Goal: Task Accomplishment & Management: Complete application form

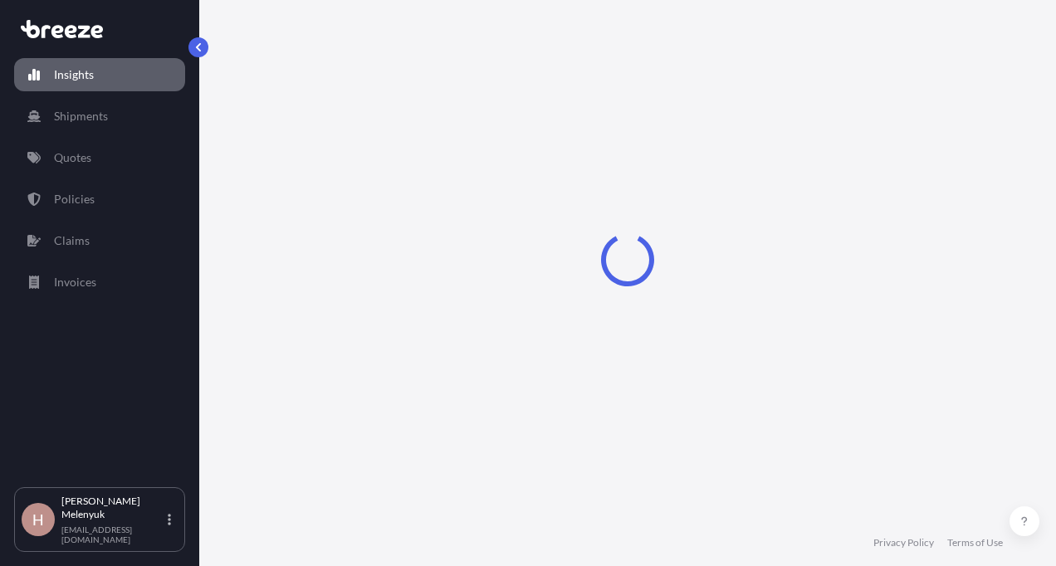
select select "2025"
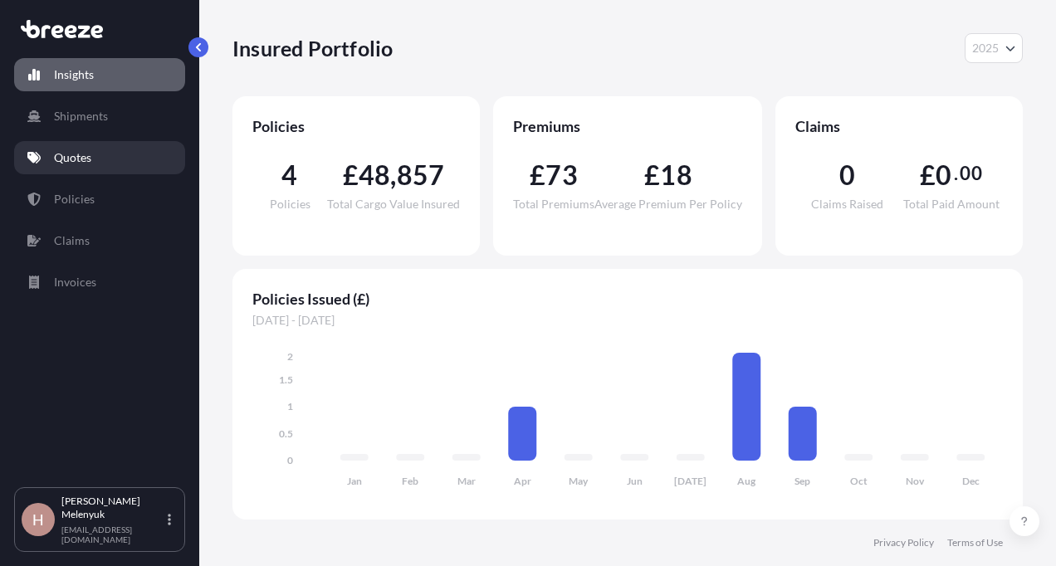
click at [81, 174] on link "Quotes" at bounding box center [99, 157] width 171 height 33
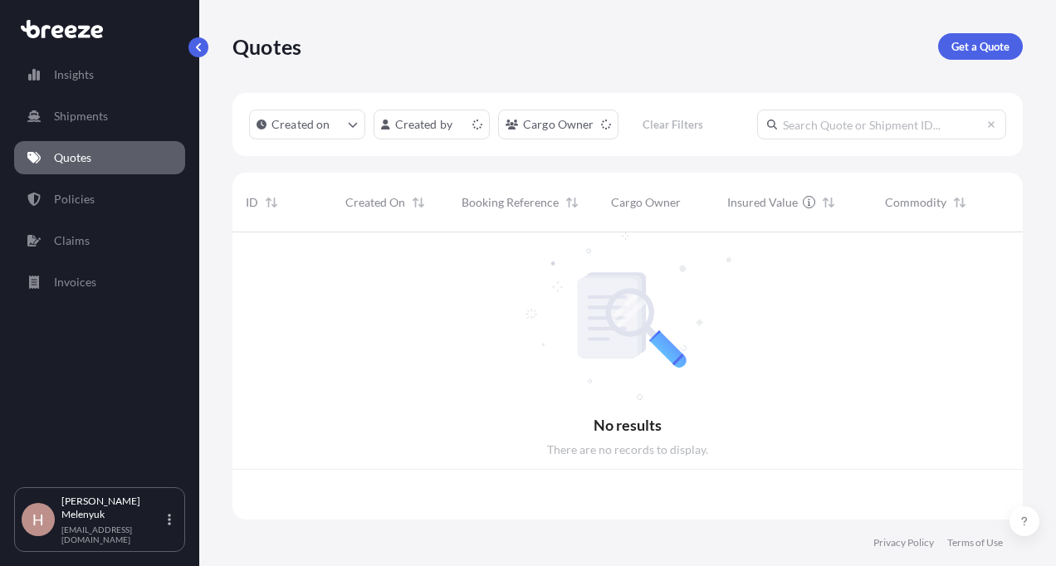
scroll to position [284, 778]
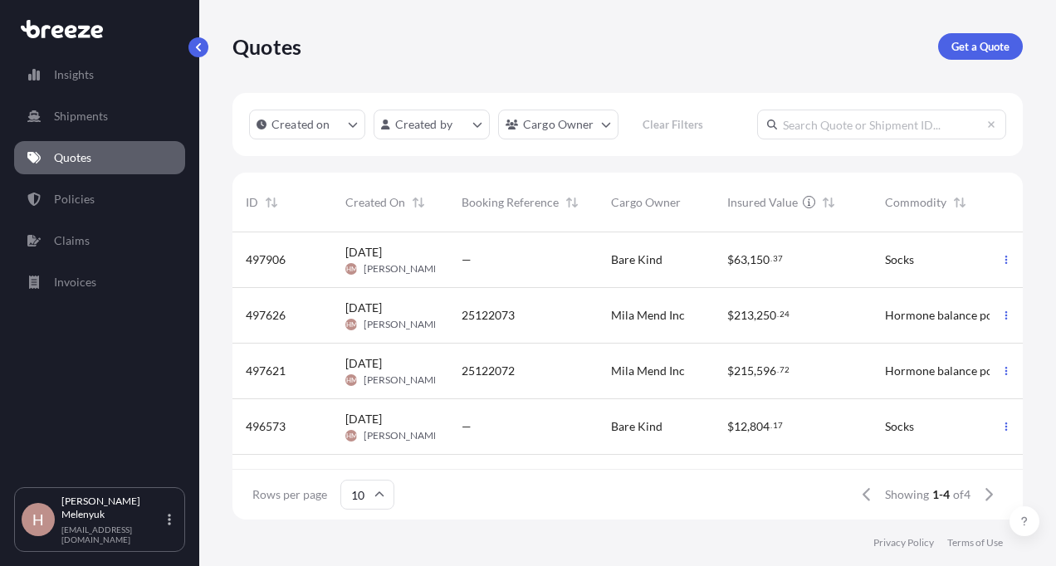
click at [425, 375] on span "[PERSON_NAME]" at bounding box center [403, 380] width 79 height 13
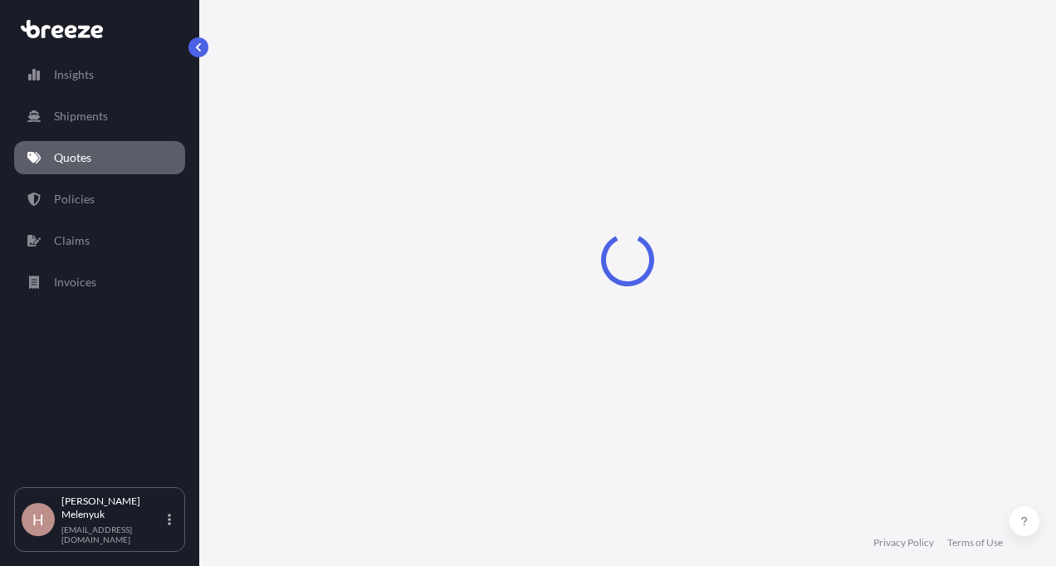
select select "Road"
select select "Sea"
select select "Road"
select select "1"
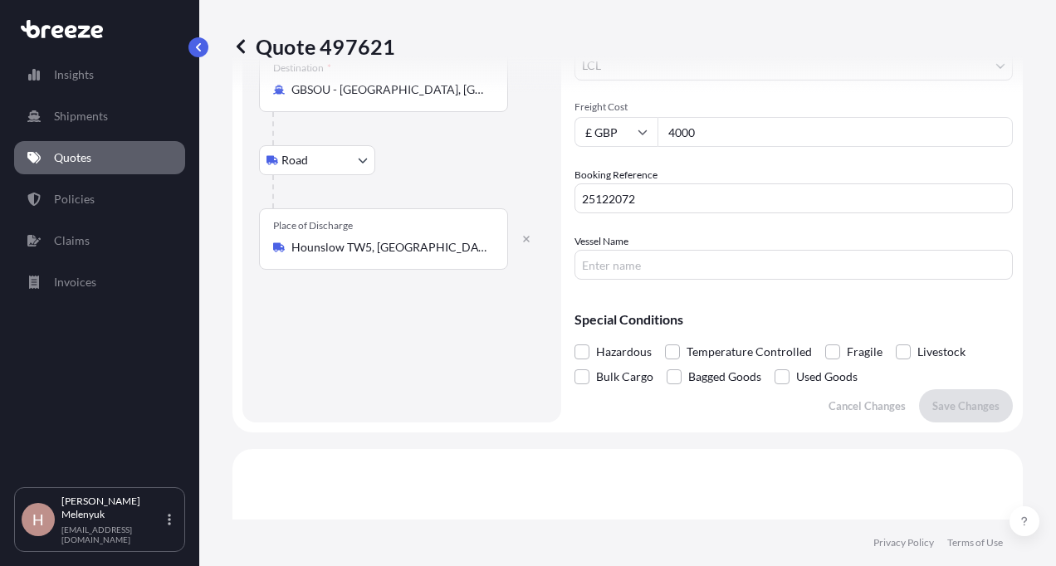
scroll to position [433, 0]
click at [397, 401] on div "Route Details Place of loading [STREET_ADDRESS][GEOGRAPHIC_DATA][PERSON_NAME] R…" at bounding box center [402, 46] width 286 height 721
click at [399, 400] on div "Route Details Place of loading [STREET_ADDRESS][GEOGRAPHIC_DATA][PERSON_NAME] R…" at bounding box center [402, 46] width 286 height 721
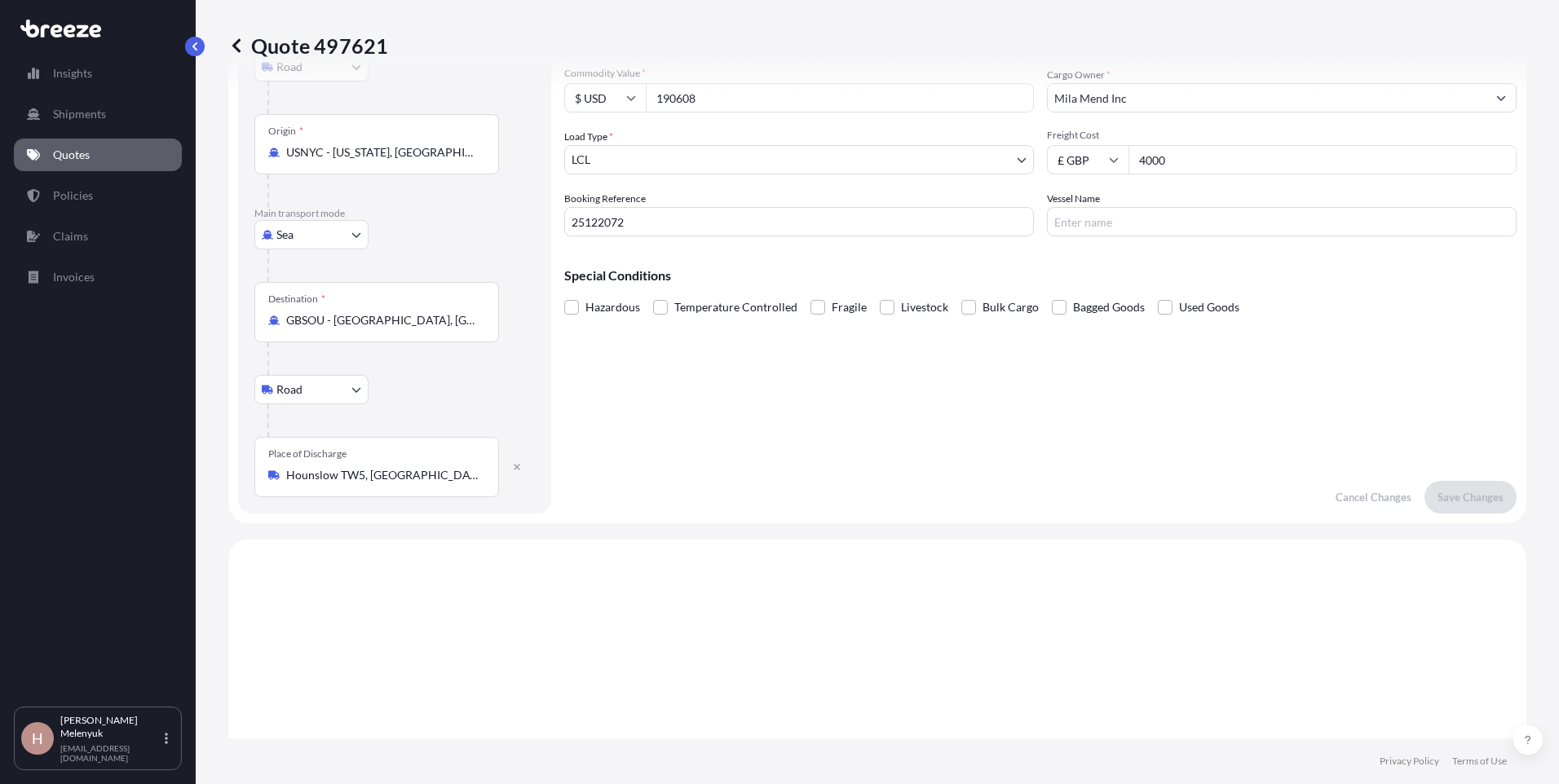
scroll to position [0, 0]
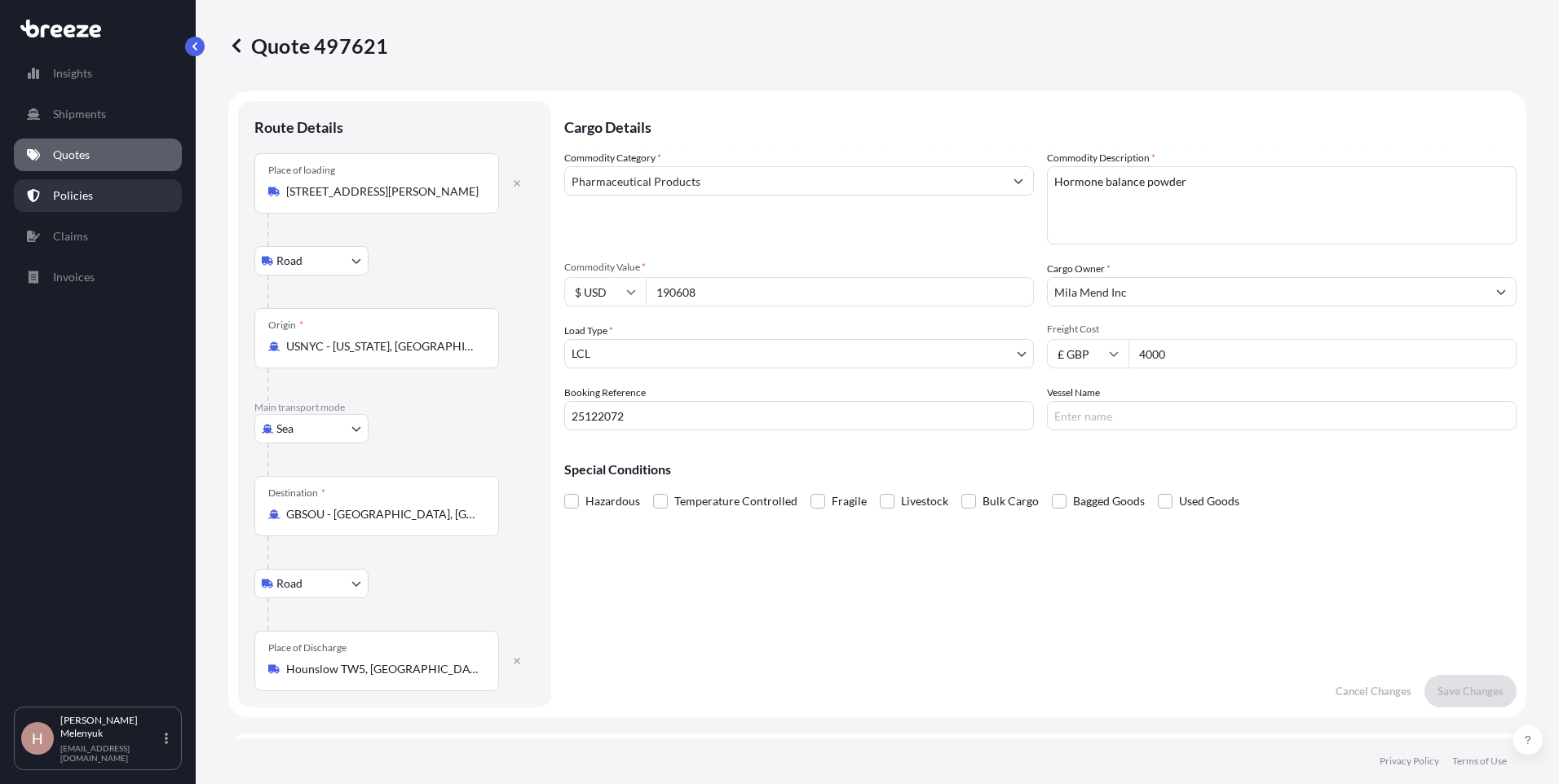
click at [82, 189] on p "Policies" at bounding box center [73, 195] width 40 height 17
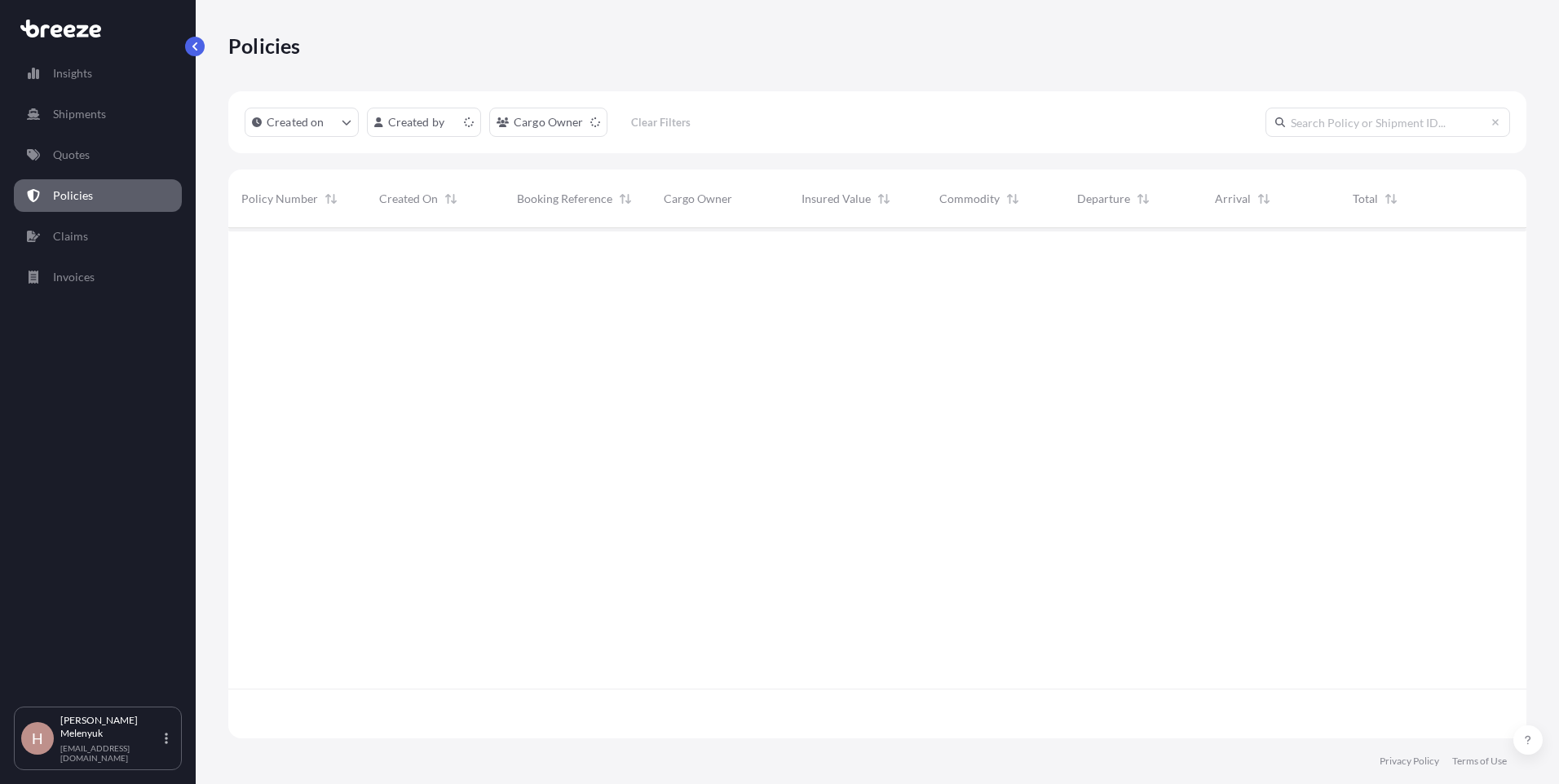
scroll to position [506, 1285]
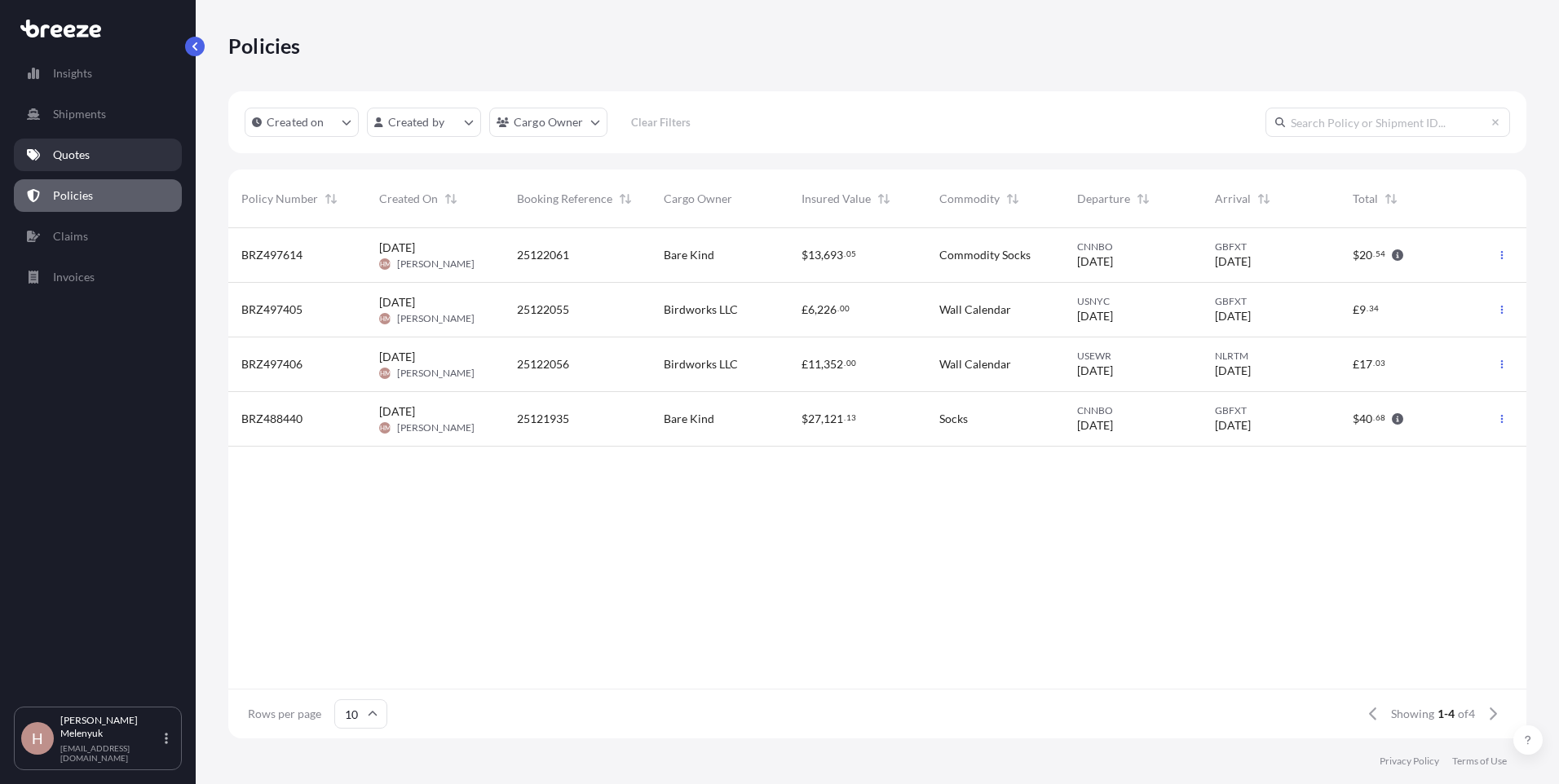
click at [62, 154] on p "Quotes" at bounding box center [71, 154] width 36 height 17
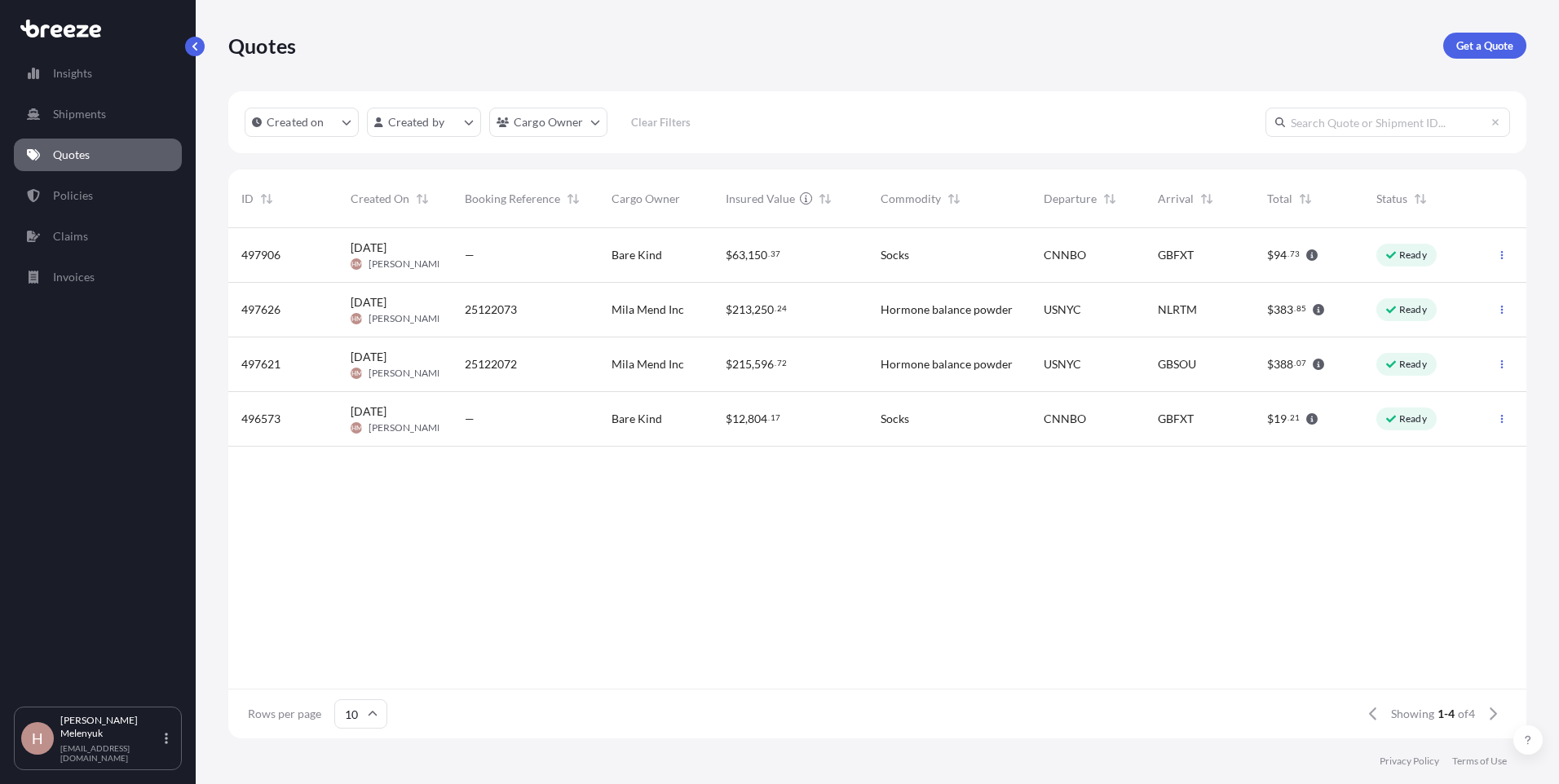
scroll to position [506, 1285]
click at [712, 310] on div "Mila Mend Inc" at bounding box center [655, 310] width 114 height 55
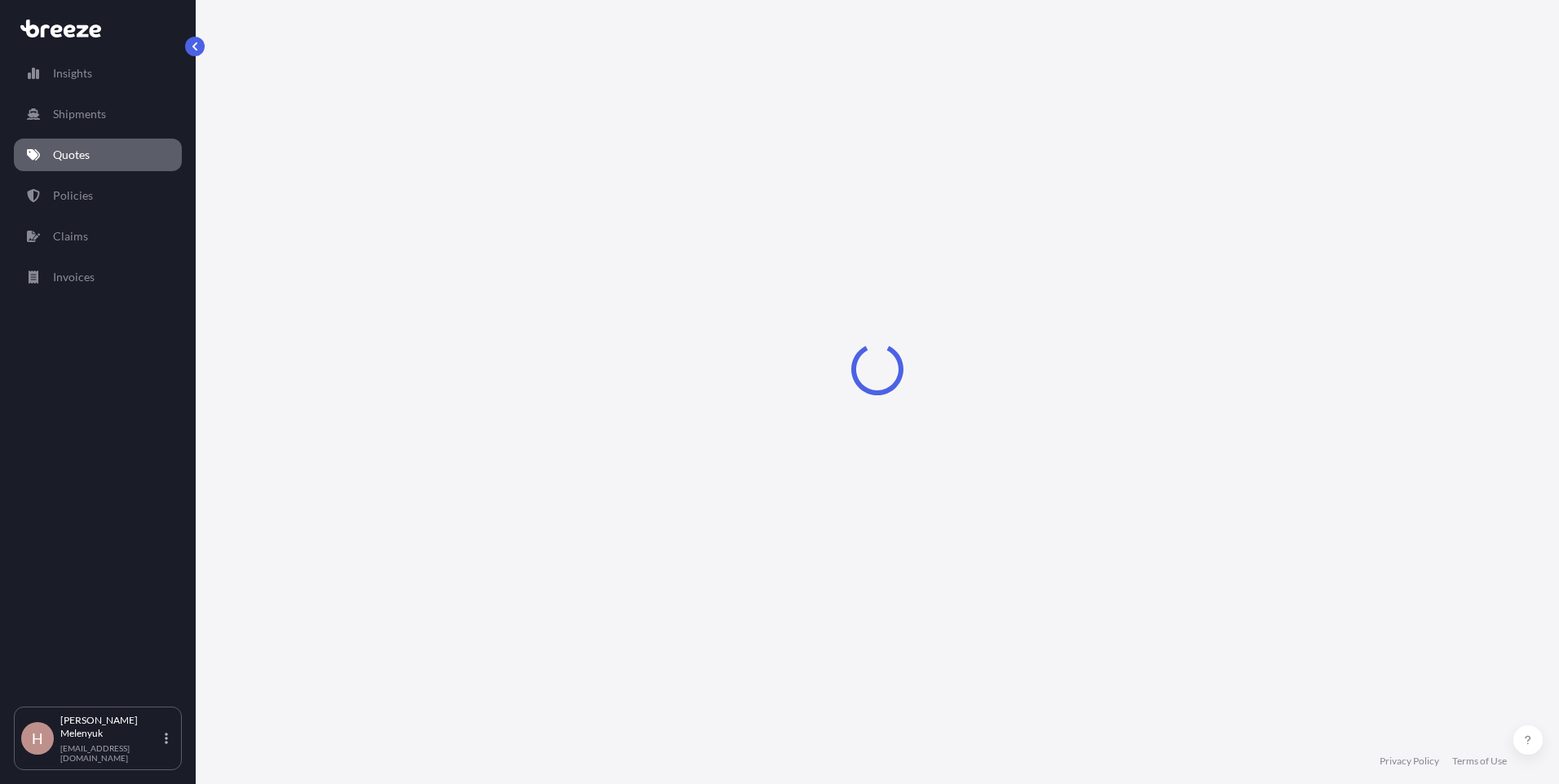
select select "Road"
select select "Sea"
select select "Road"
select select "1"
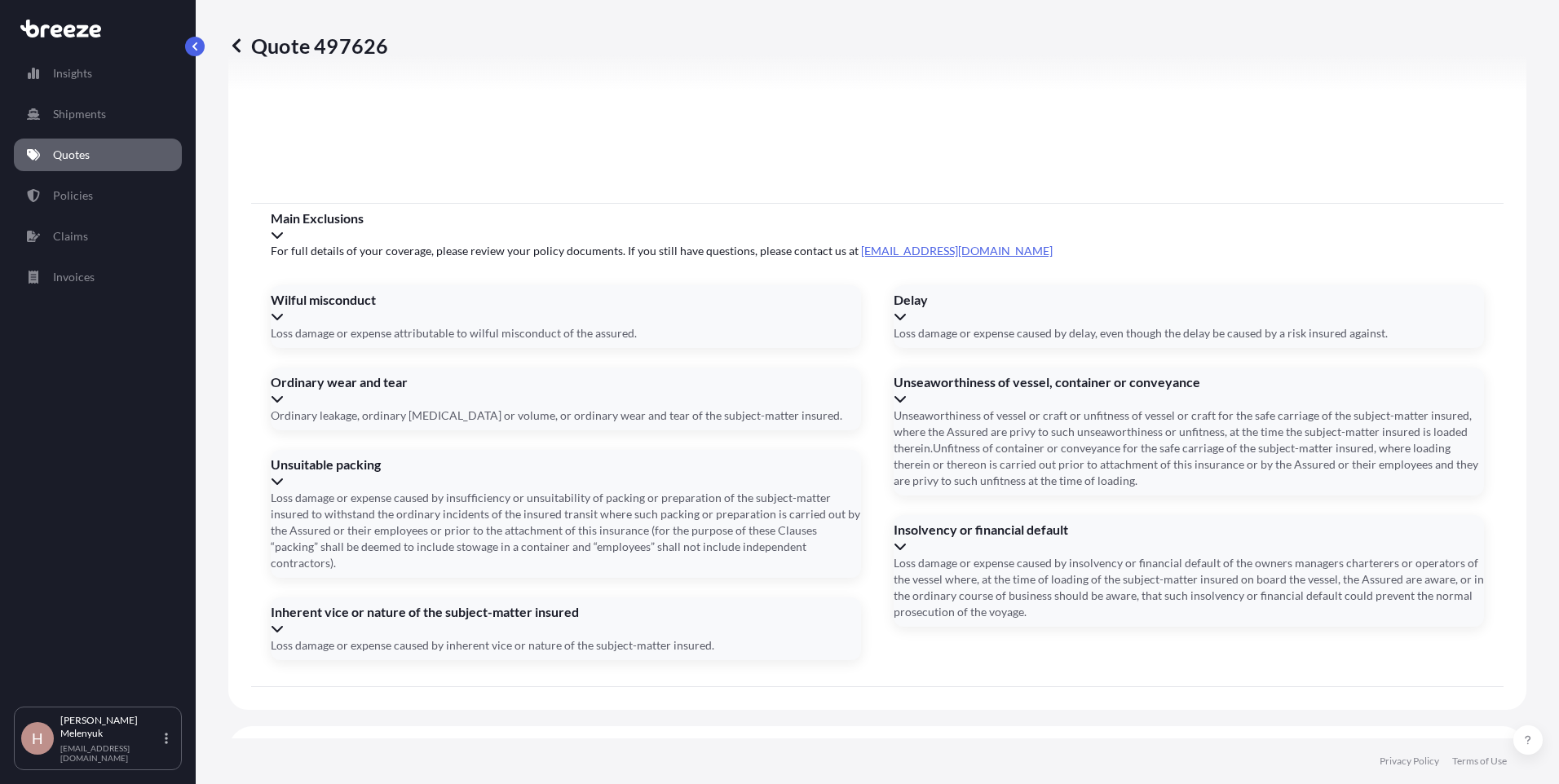
scroll to position [2126, 0]
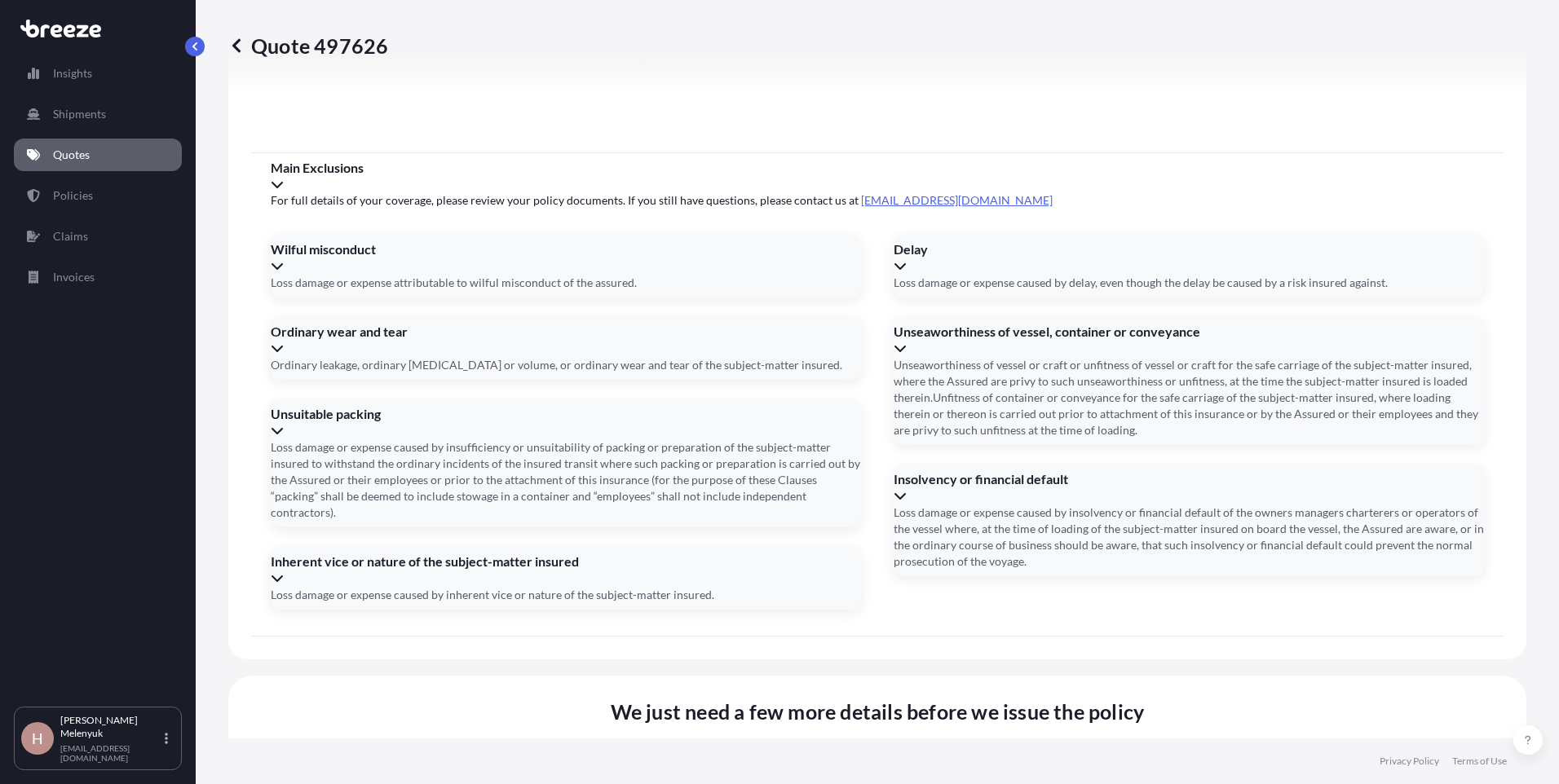
paste input "[STREET_ADDRESS]"
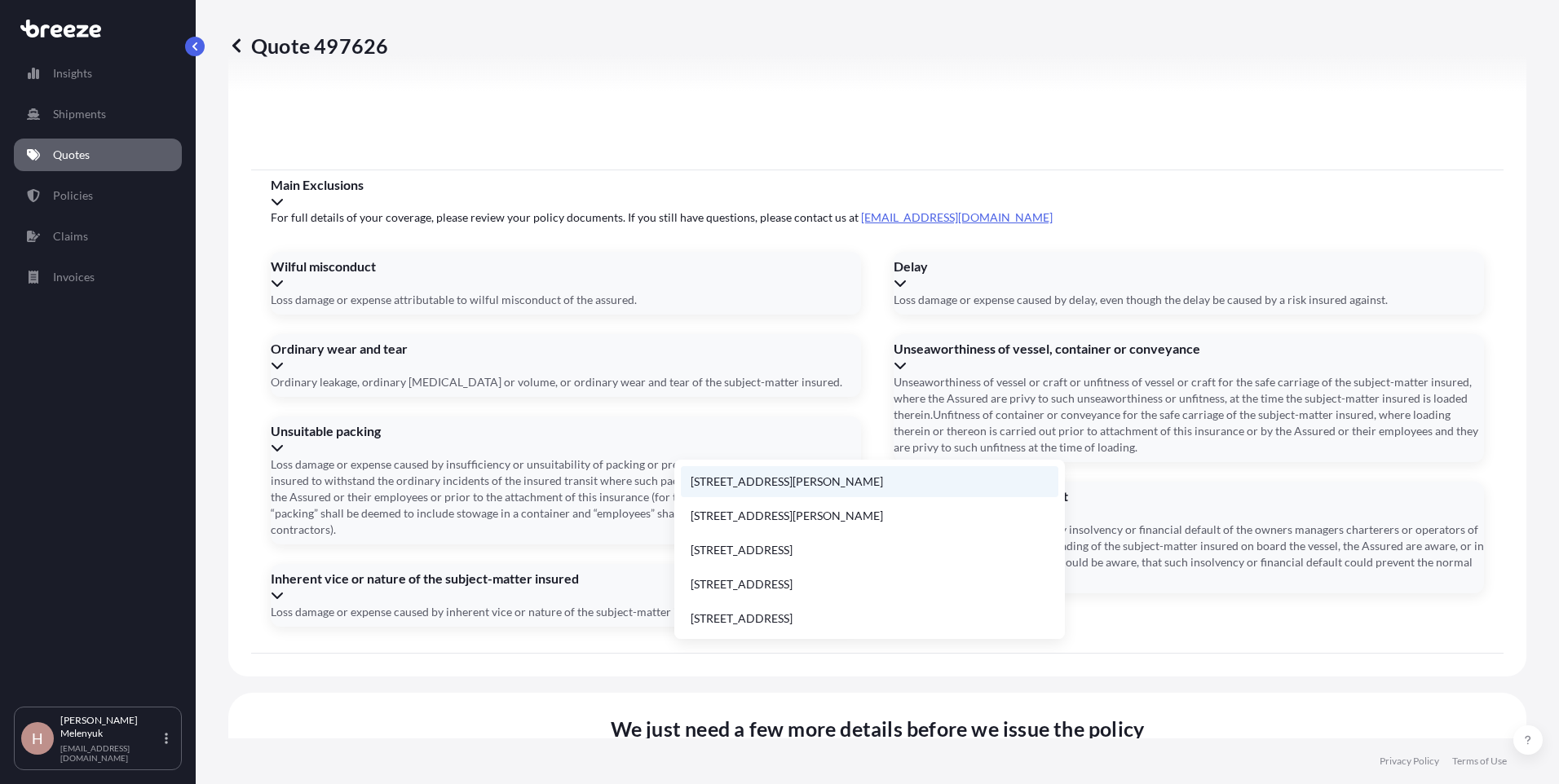
click at [829, 480] on li "[STREET_ADDRESS][PERSON_NAME]" at bounding box center [869, 482] width 377 height 31
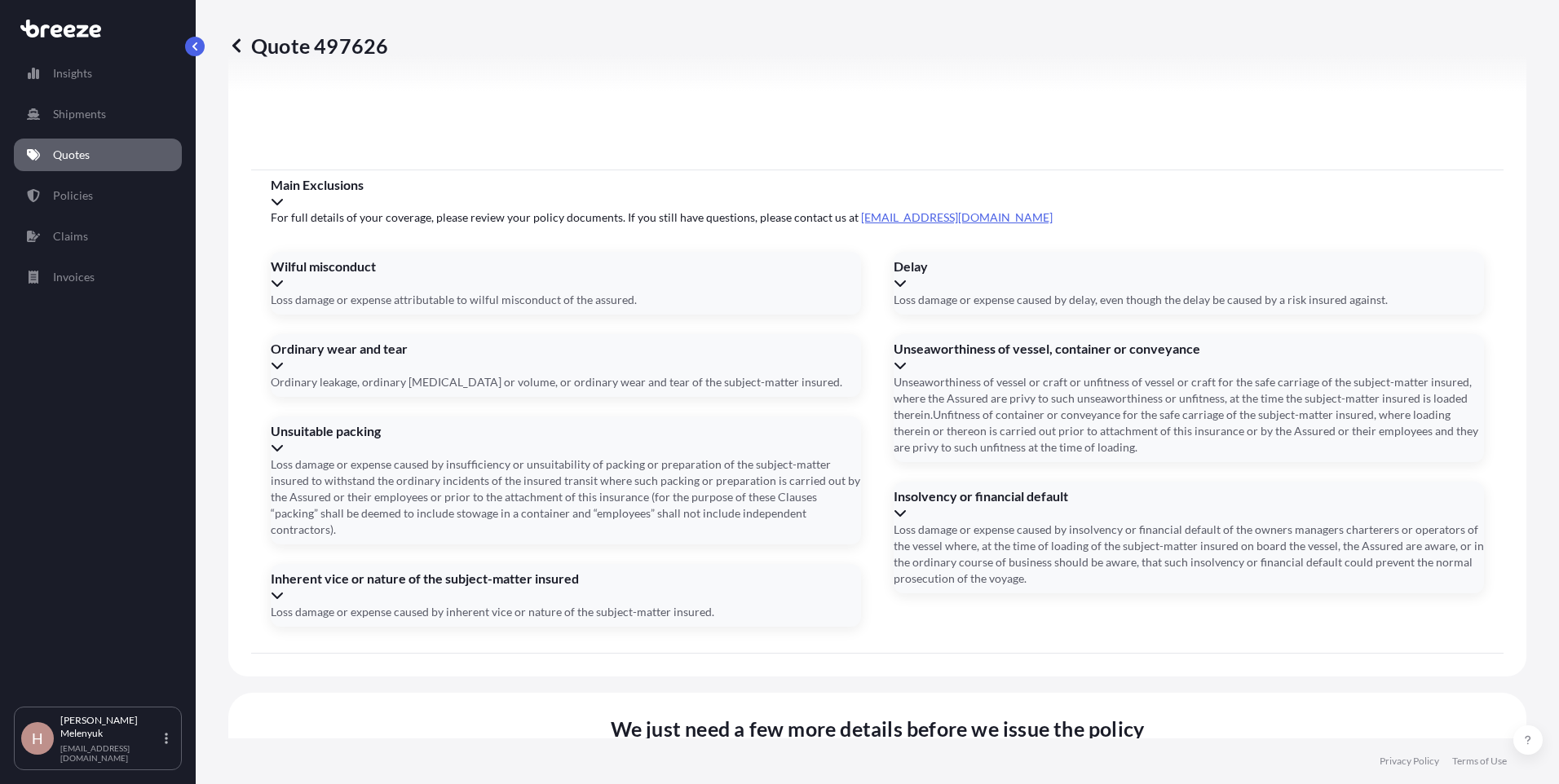
type input "[STREET_ADDRESS][PERSON_NAME]"
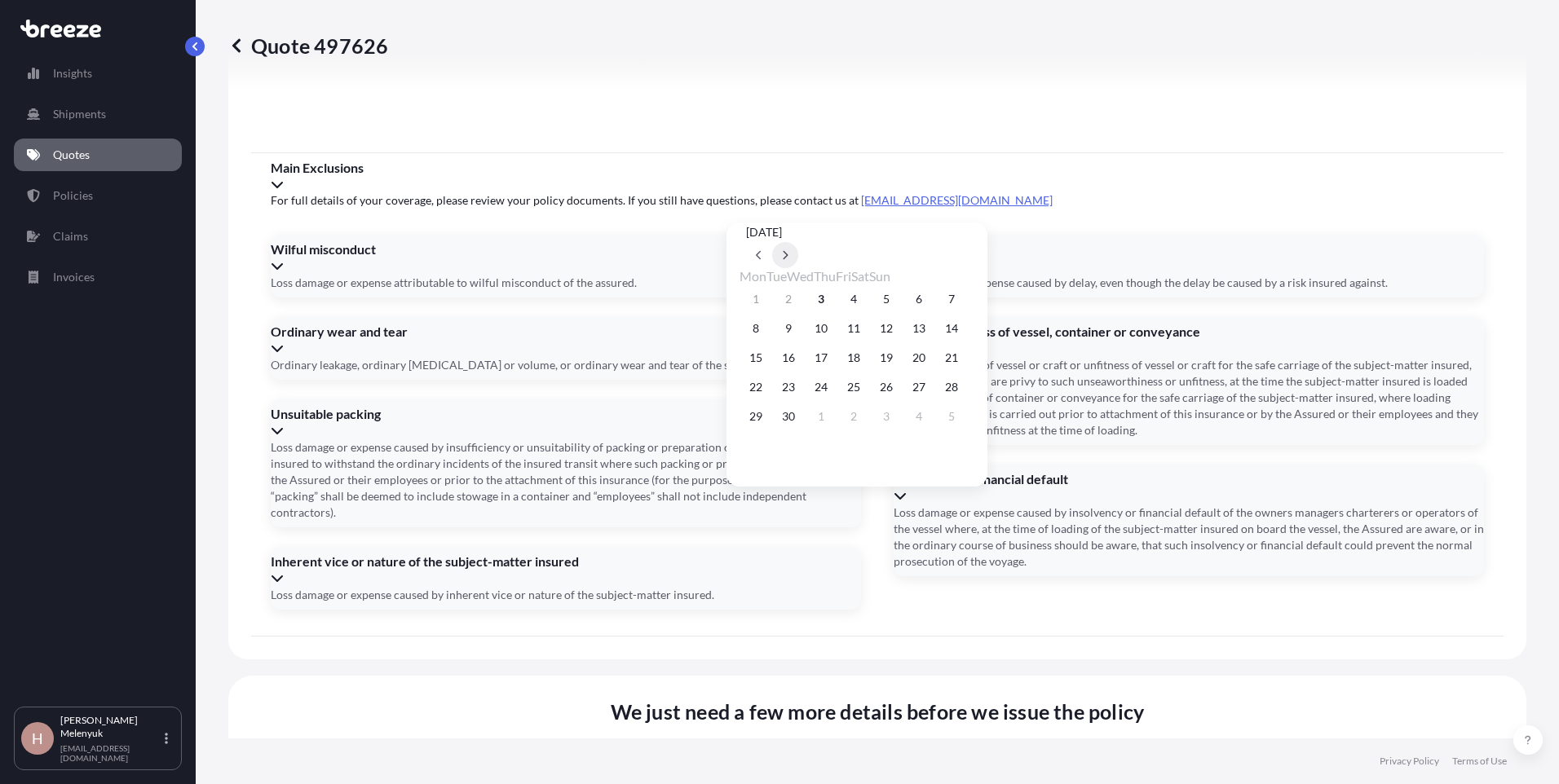
click at [798, 242] on button at bounding box center [784, 255] width 27 height 26
click at [790, 323] on button "7" at bounding box center [788, 328] width 27 height 26
type input "[DATE]"
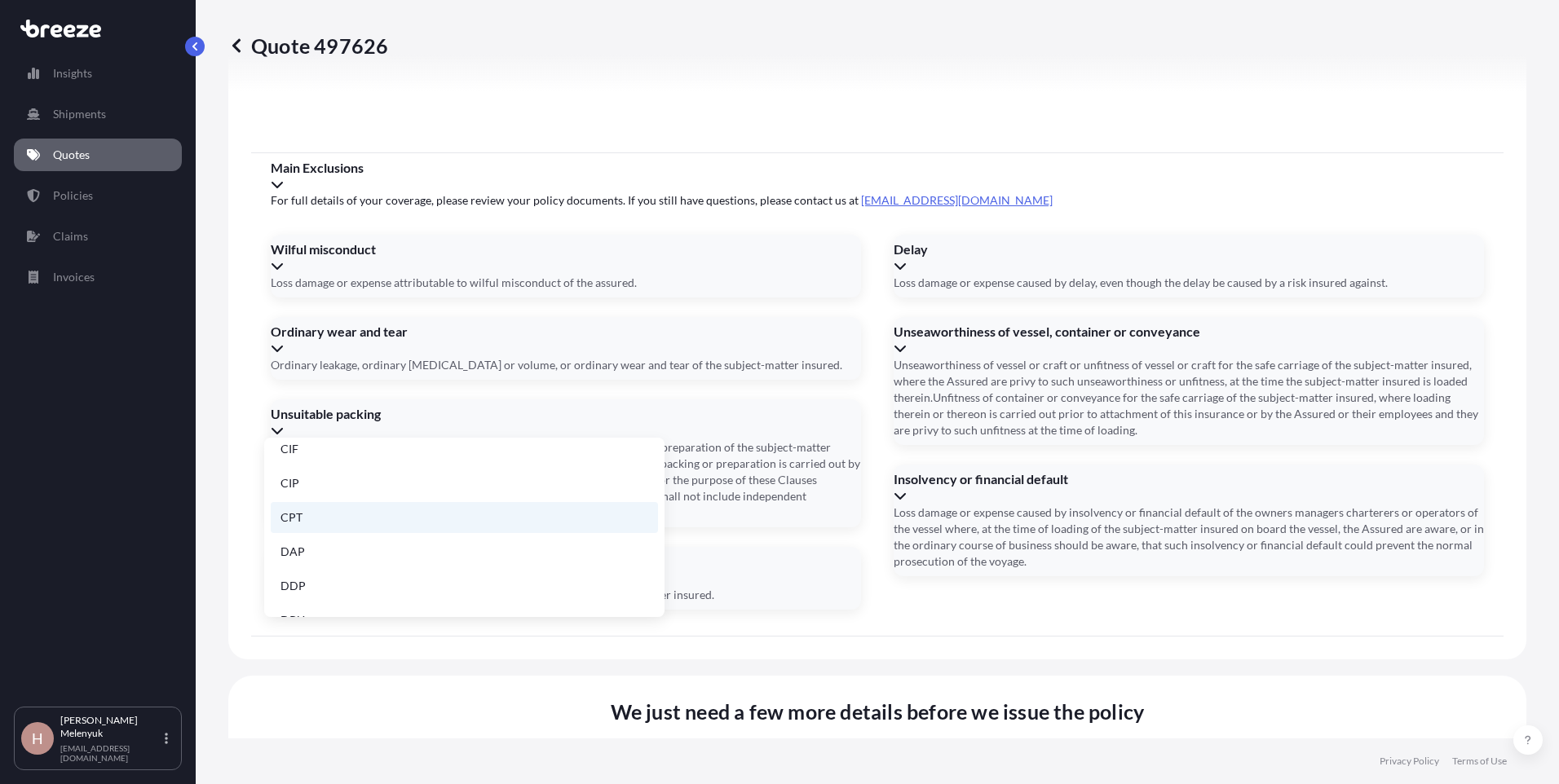
scroll to position [51, 0]
click at [588, 549] on li "DAP" at bounding box center [464, 546] width 387 height 31
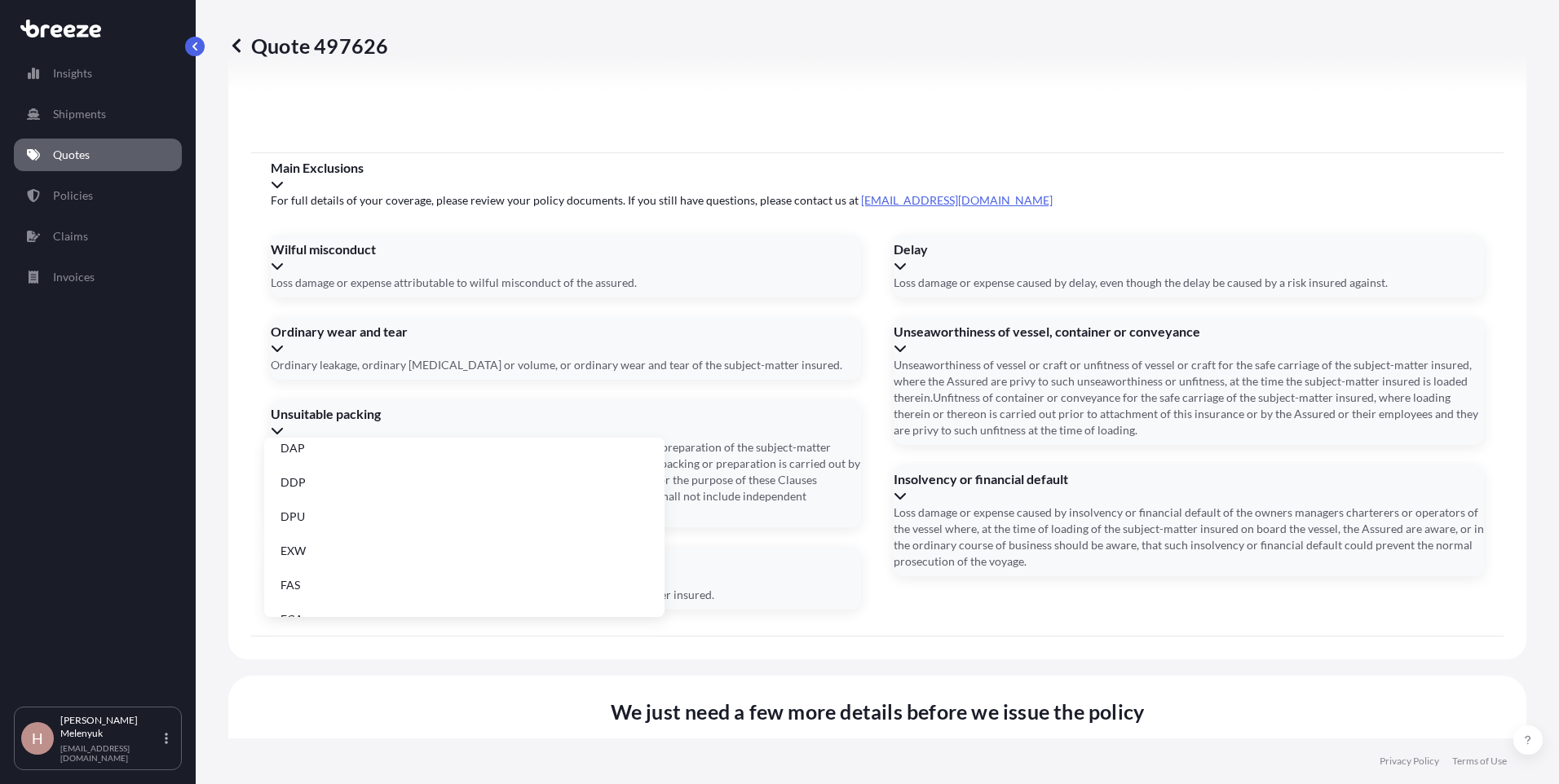
scroll to position [149, 0]
click at [531, 554] on li "EXW" at bounding box center [464, 550] width 387 height 31
type input "EXW"
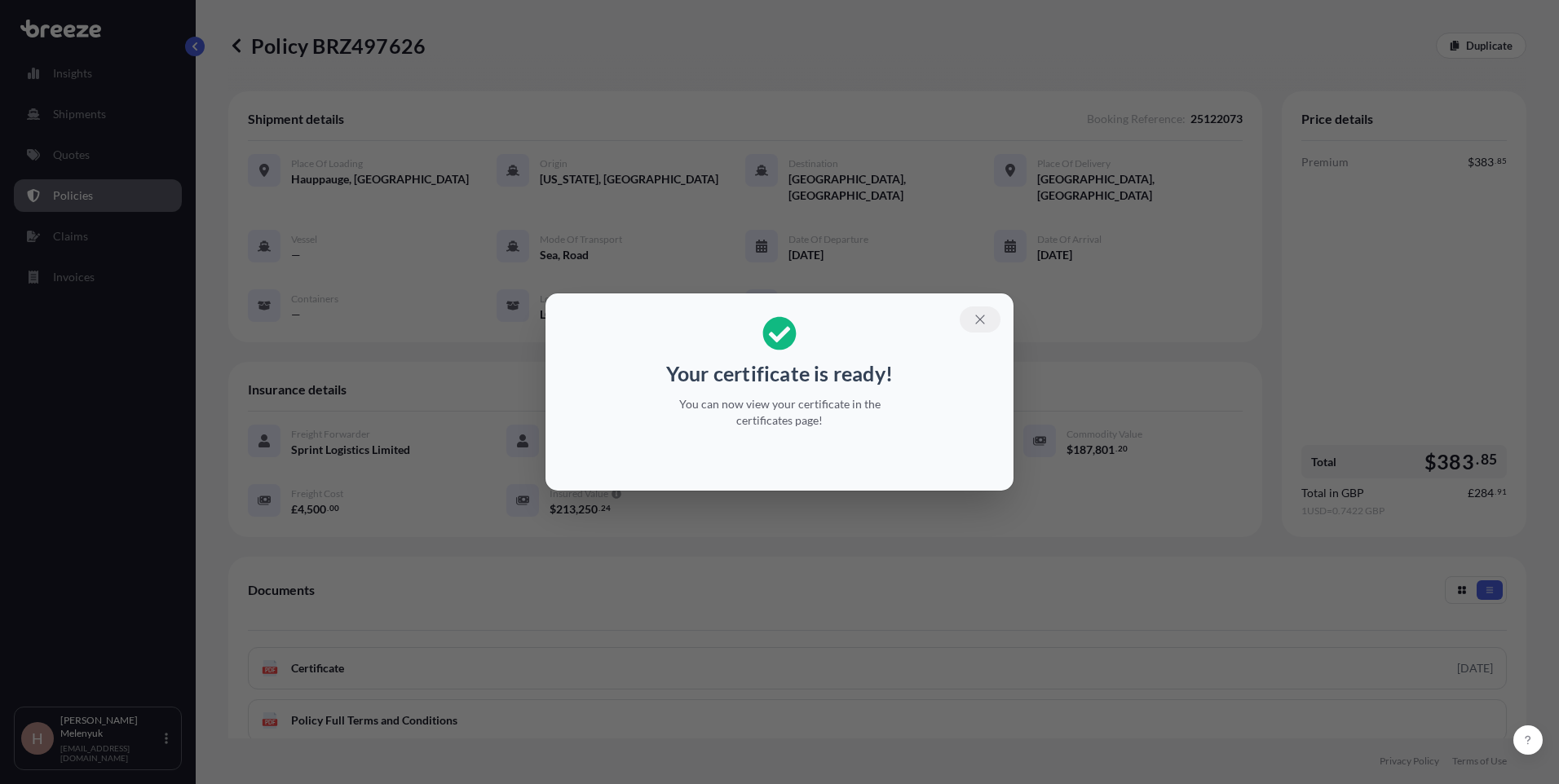
click at [982, 315] on icon "button" at bounding box center [980, 319] width 15 height 15
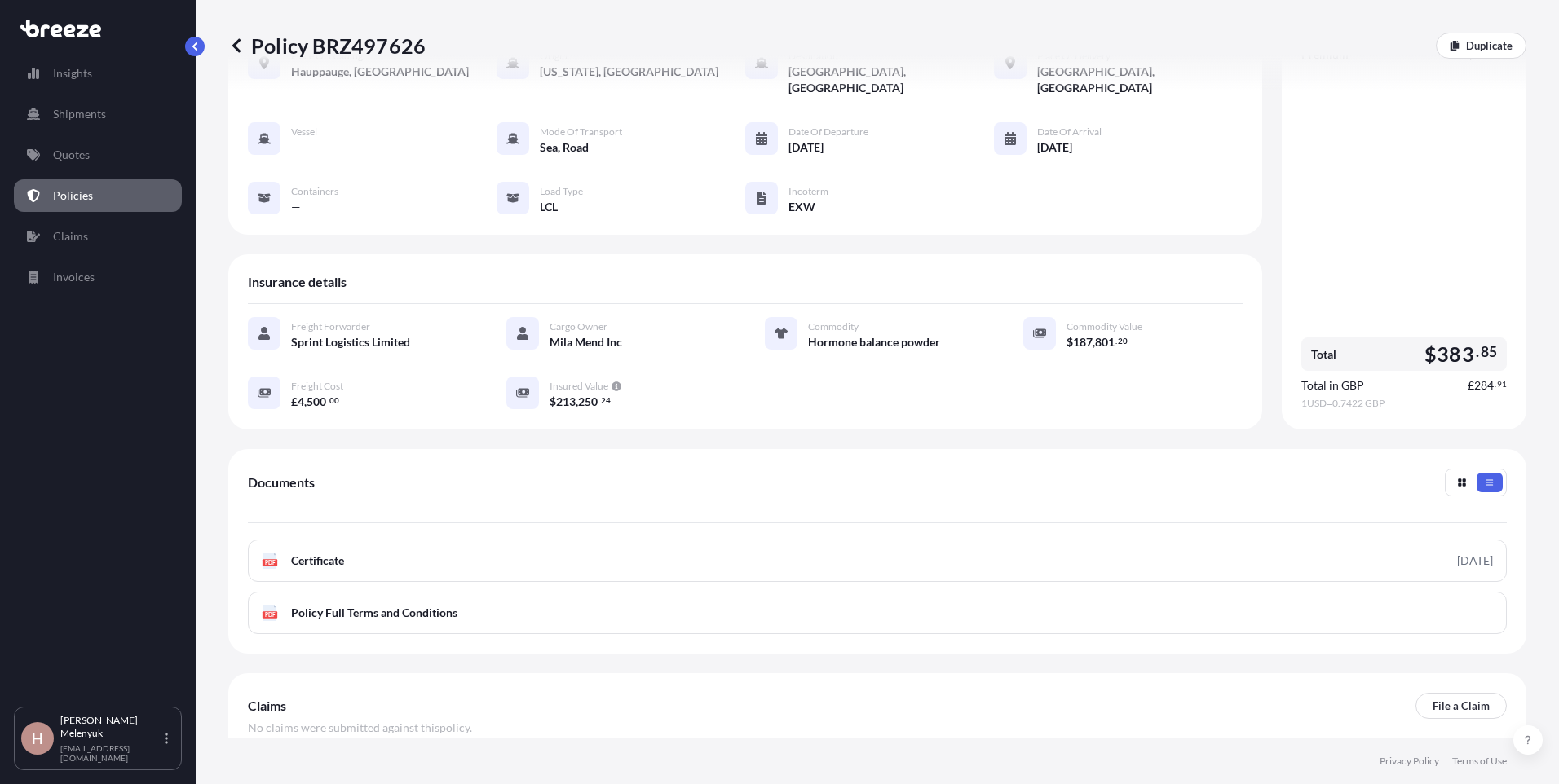
scroll to position [180, 0]
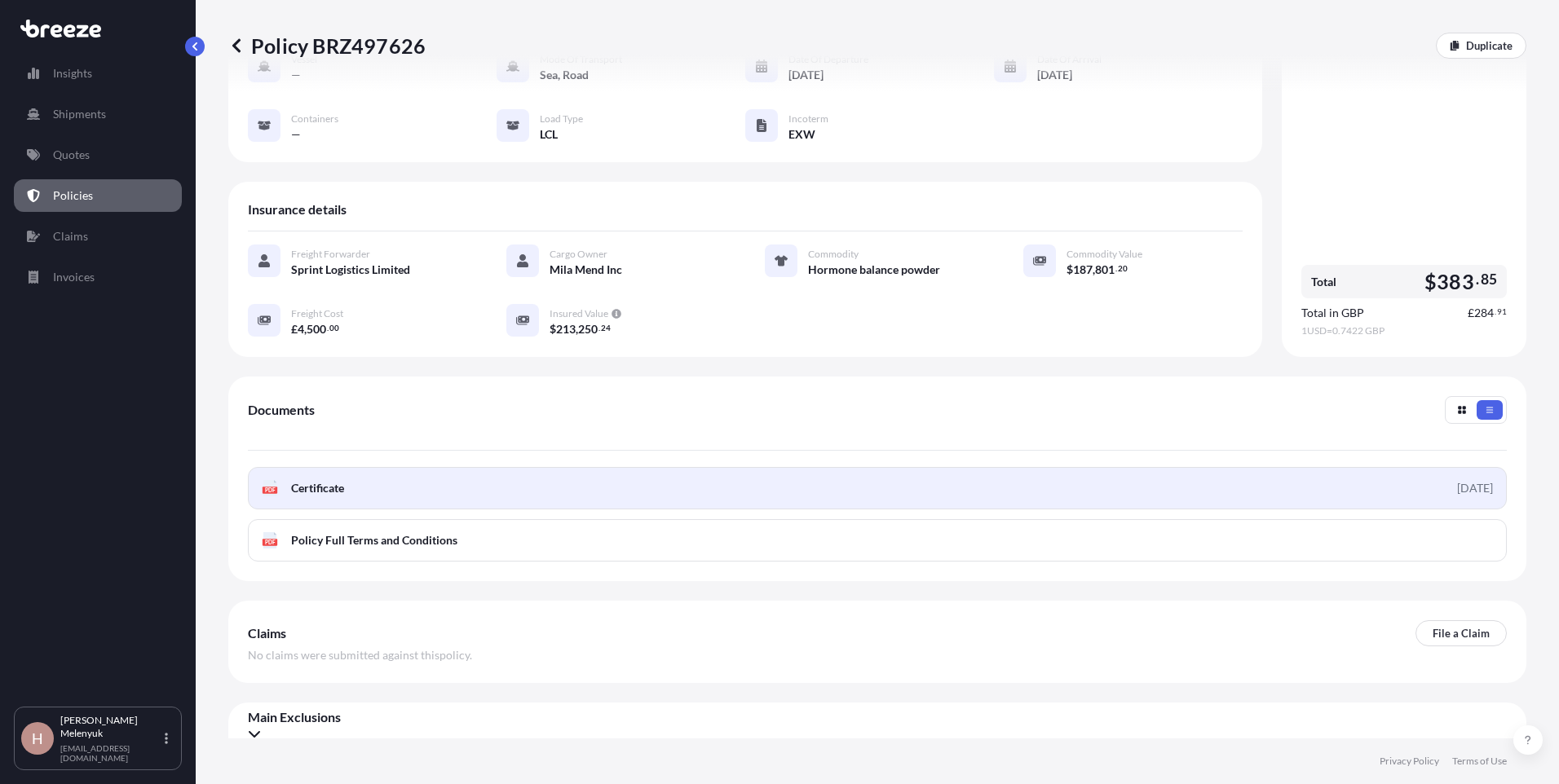
click at [1036, 480] on div "[DATE]" at bounding box center [1475, 488] width 36 height 17
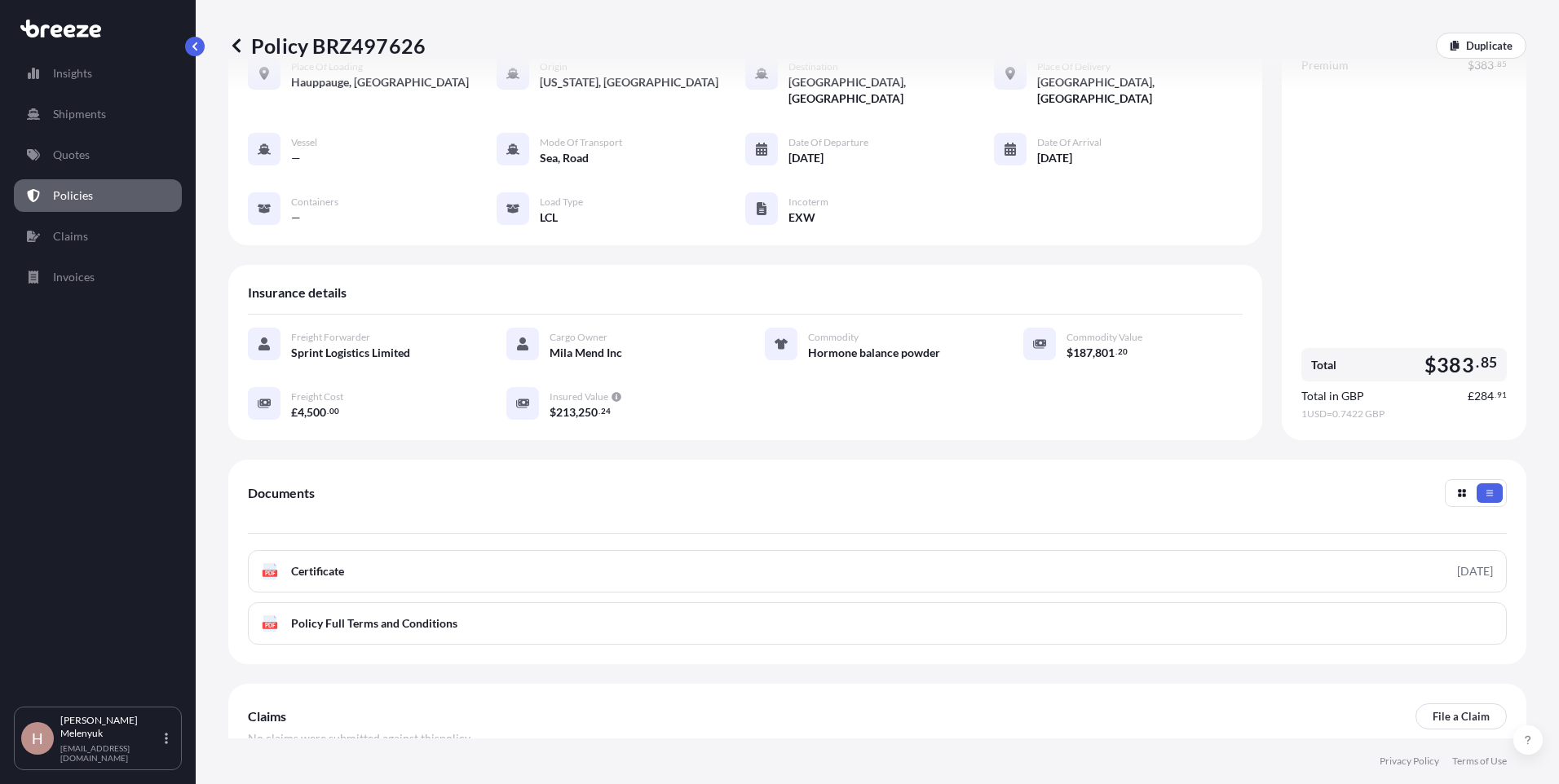
scroll to position [0, 0]
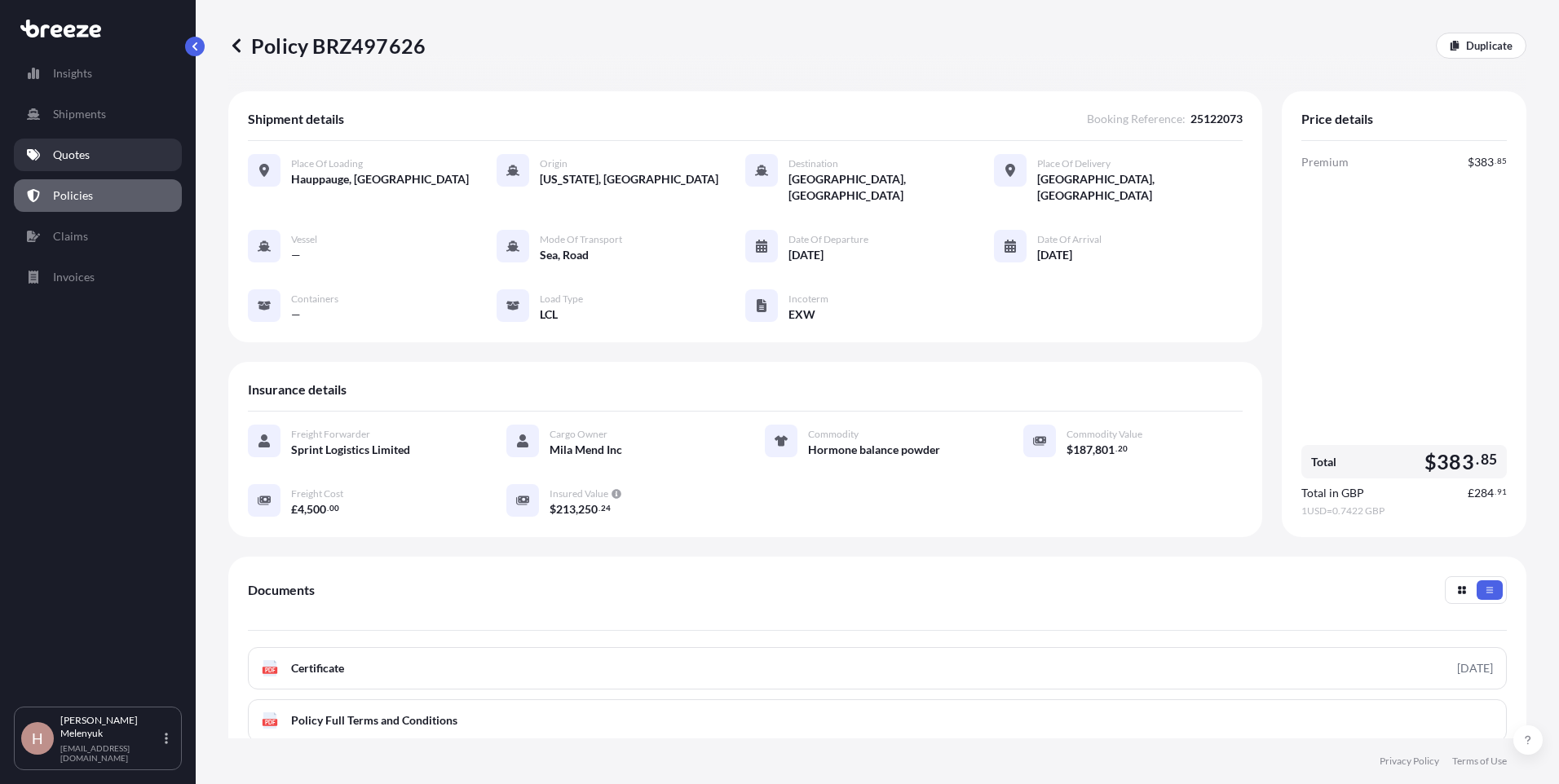
click at [91, 160] on link "Quotes" at bounding box center [97, 154] width 168 height 32
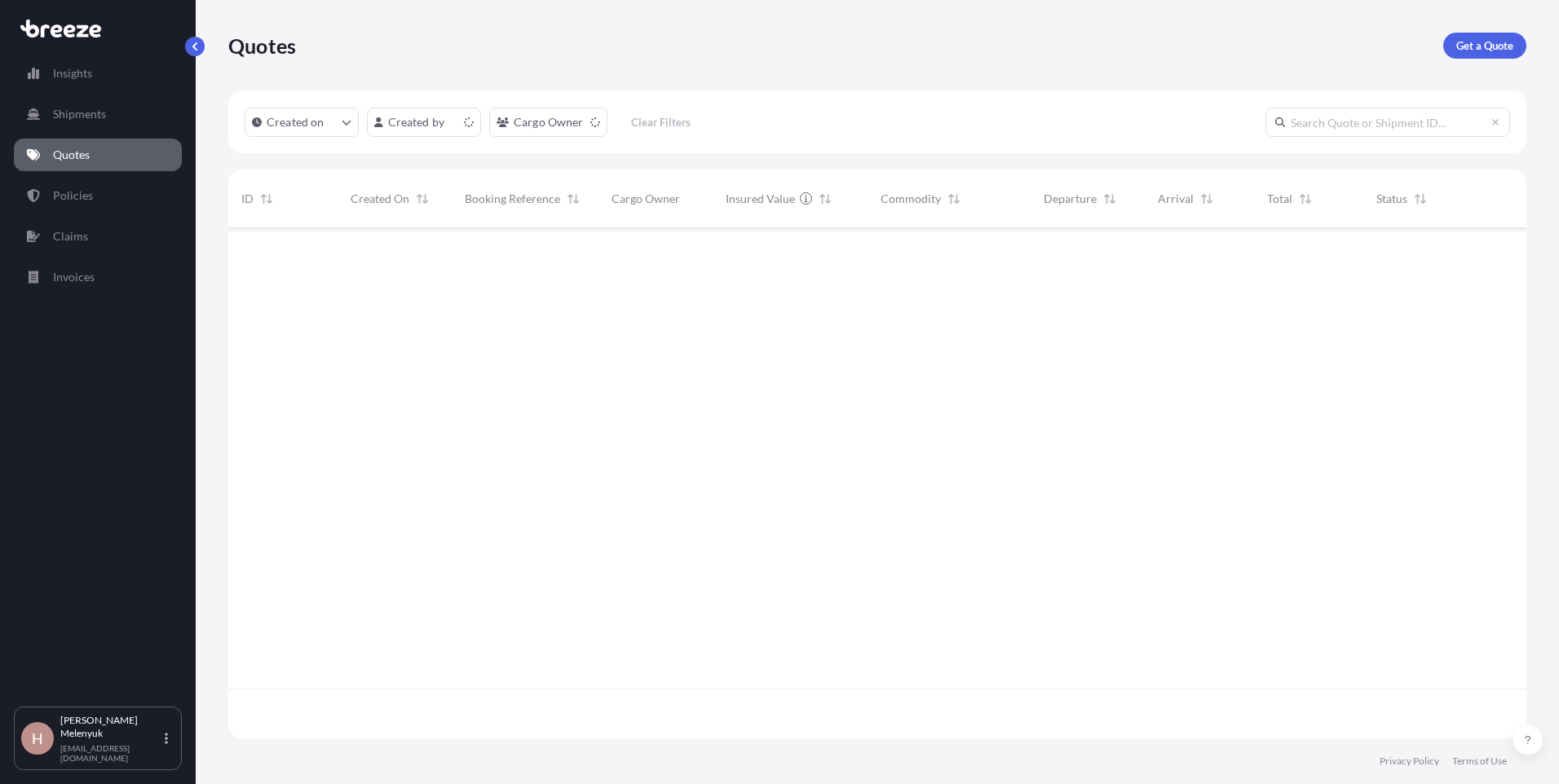
scroll to position [506, 1285]
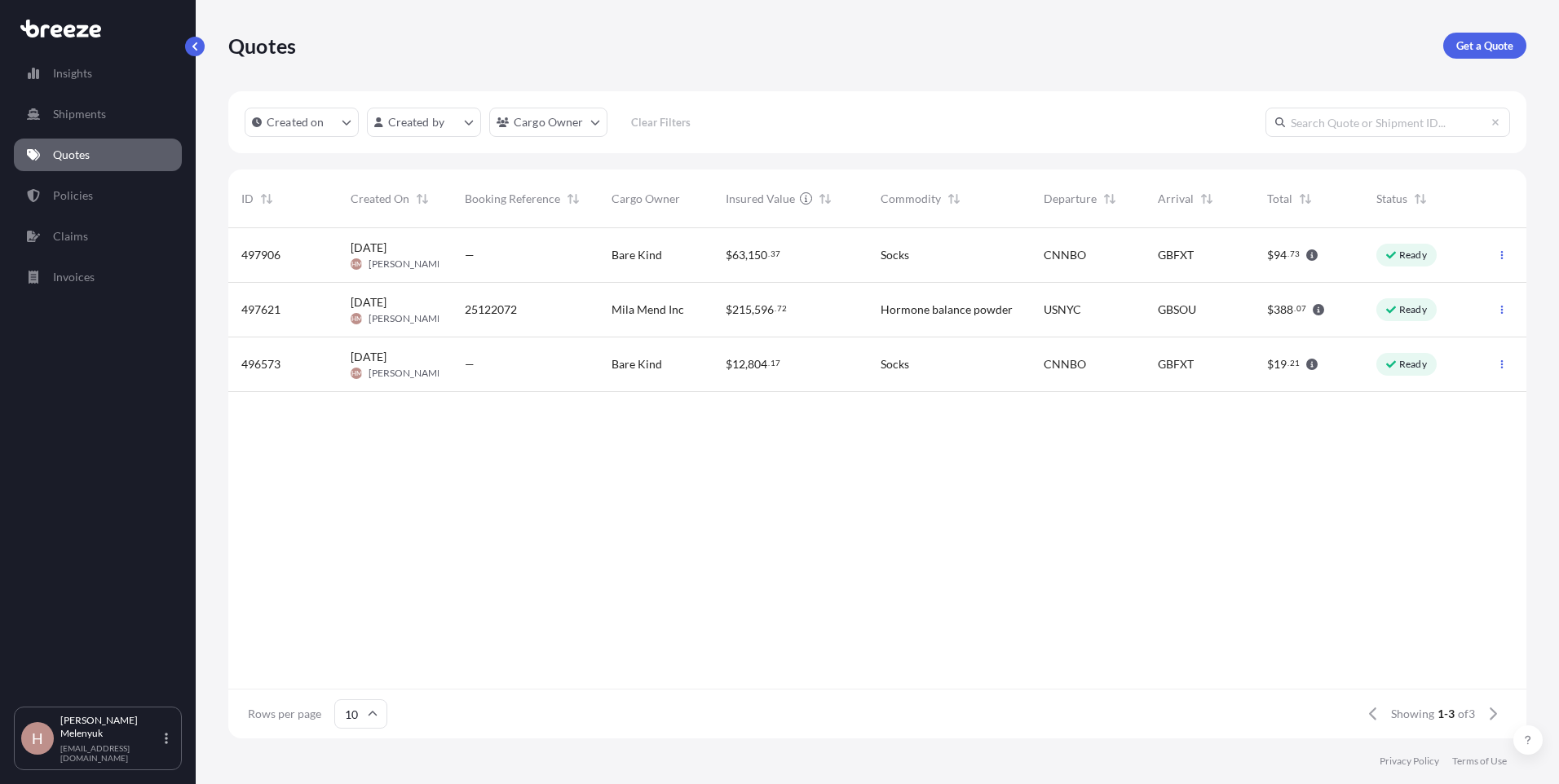
click at [1026, 316] on div "Hormone balance powder" at bounding box center [948, 310] width 163 height 55
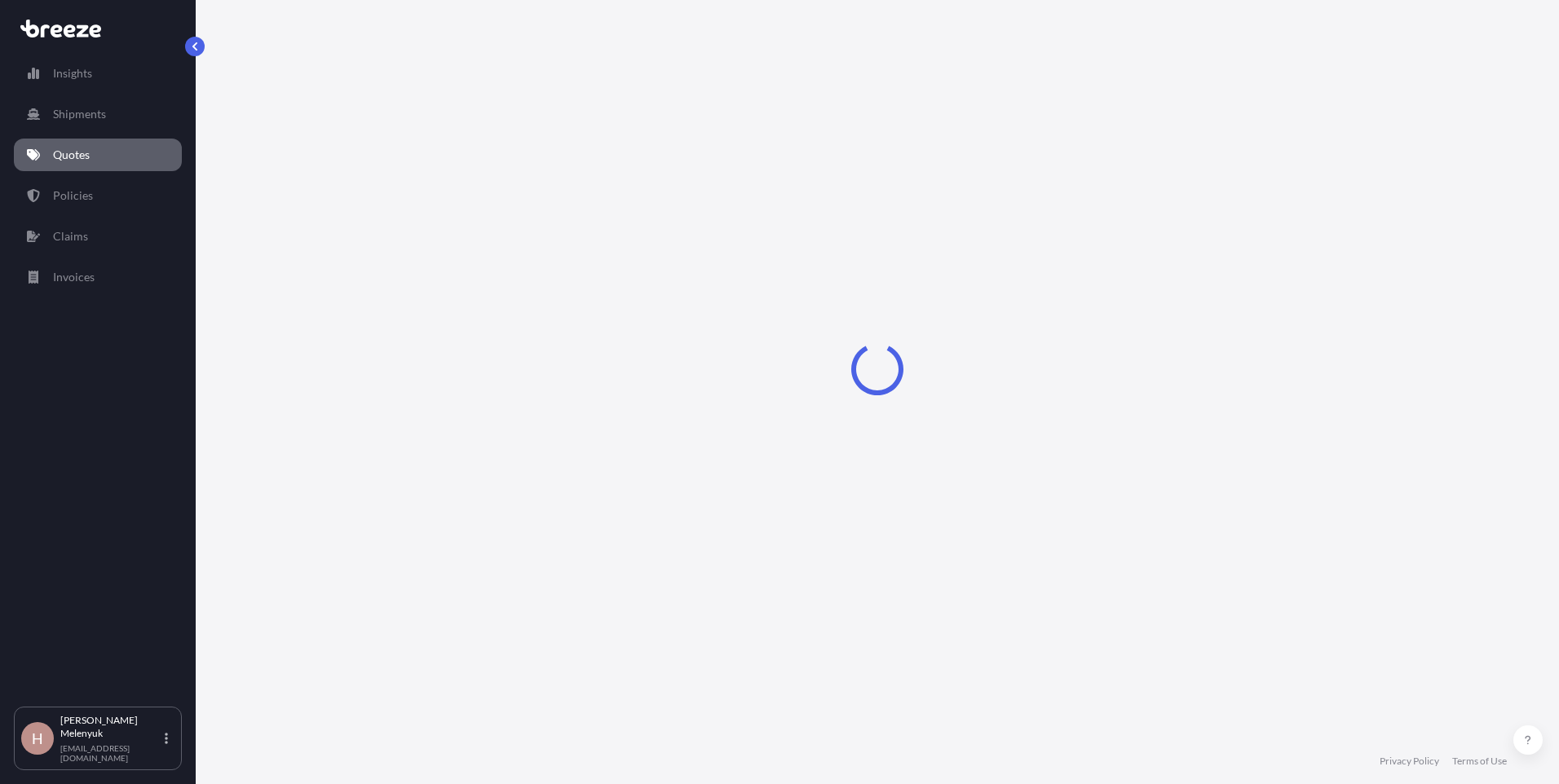
select select "Road"
select select "Sea"
select select "Road"
select select "1"
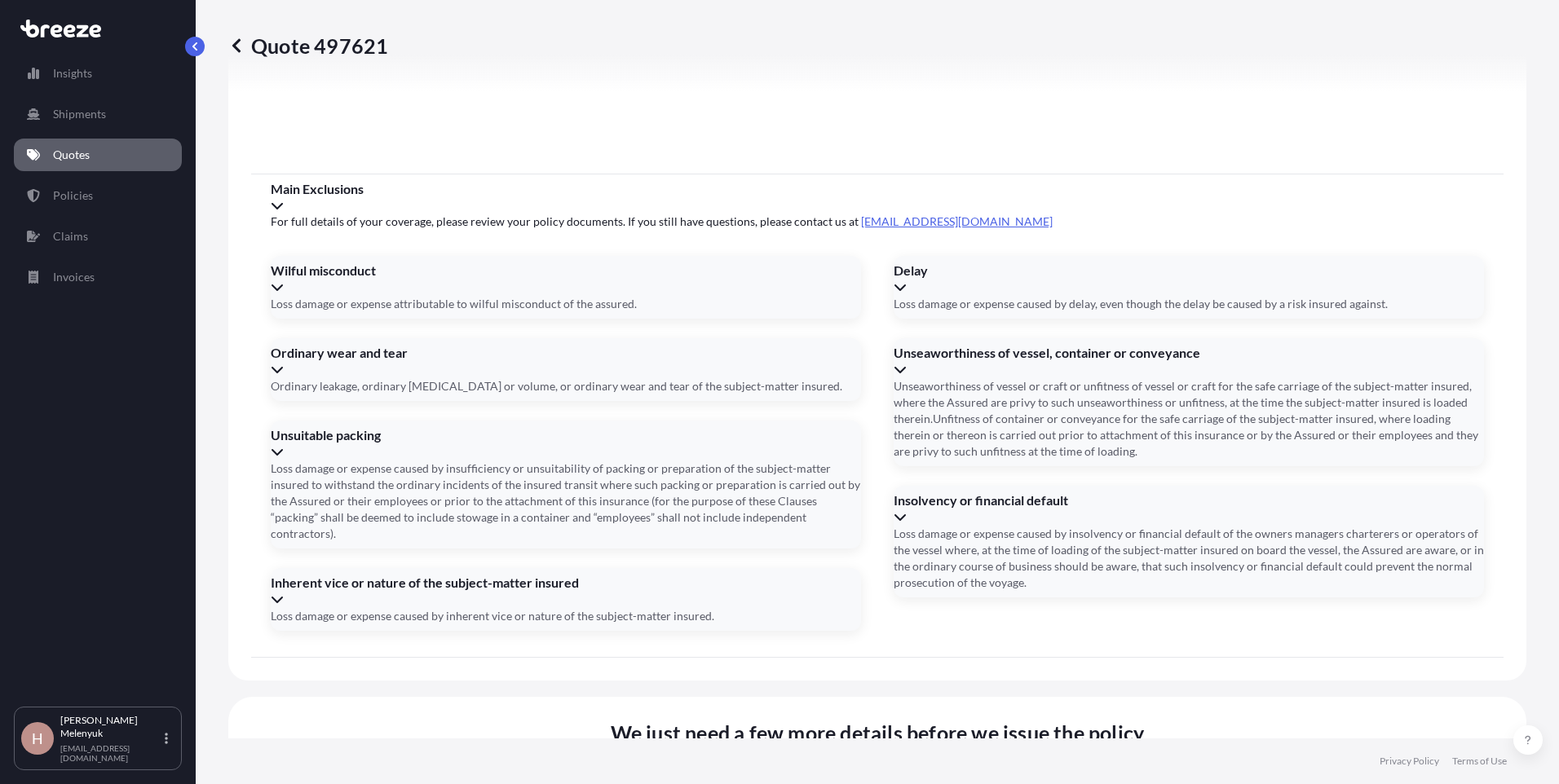
scroll to position [2126, 0]
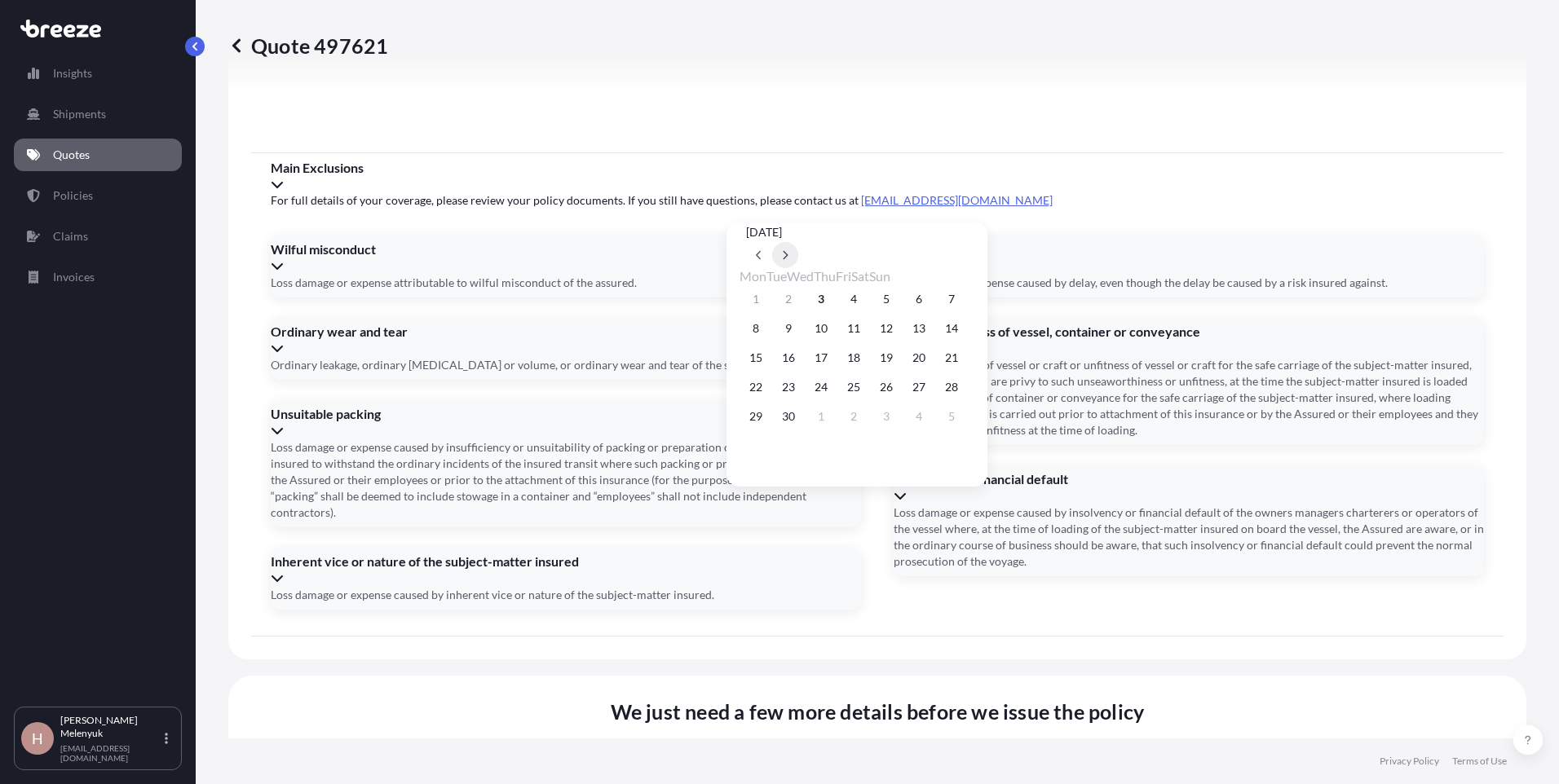
click at [788, 250] on icon at bounding box center [784, 255] width 7 height 10
click at [867, 297] on button "2" at bounding box center [853, 298] width 27 height 26
type input "[DATE]"
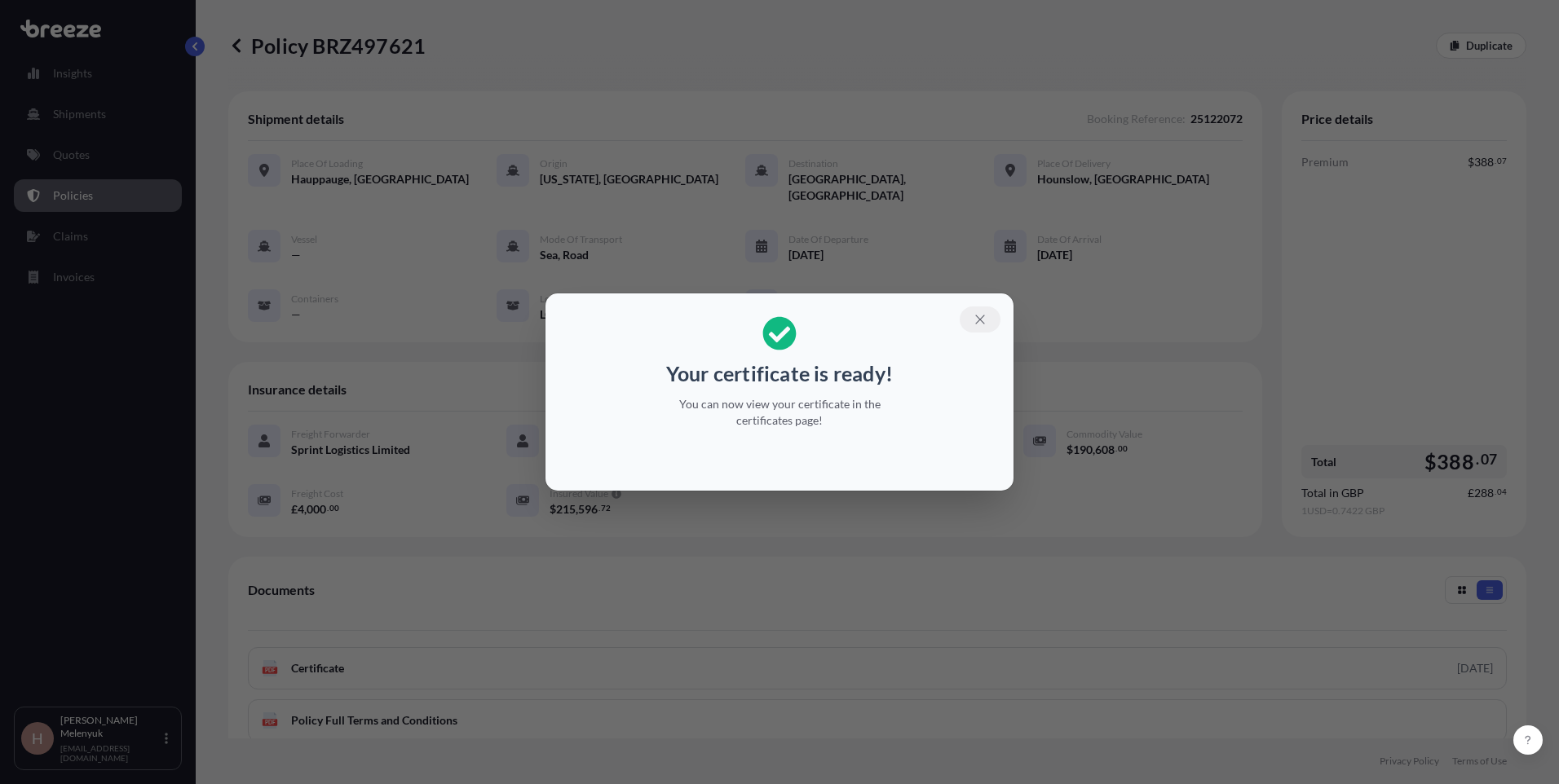
click at [975, 318] on icon "button" at bounding box center [980, 319] width 15 height 15
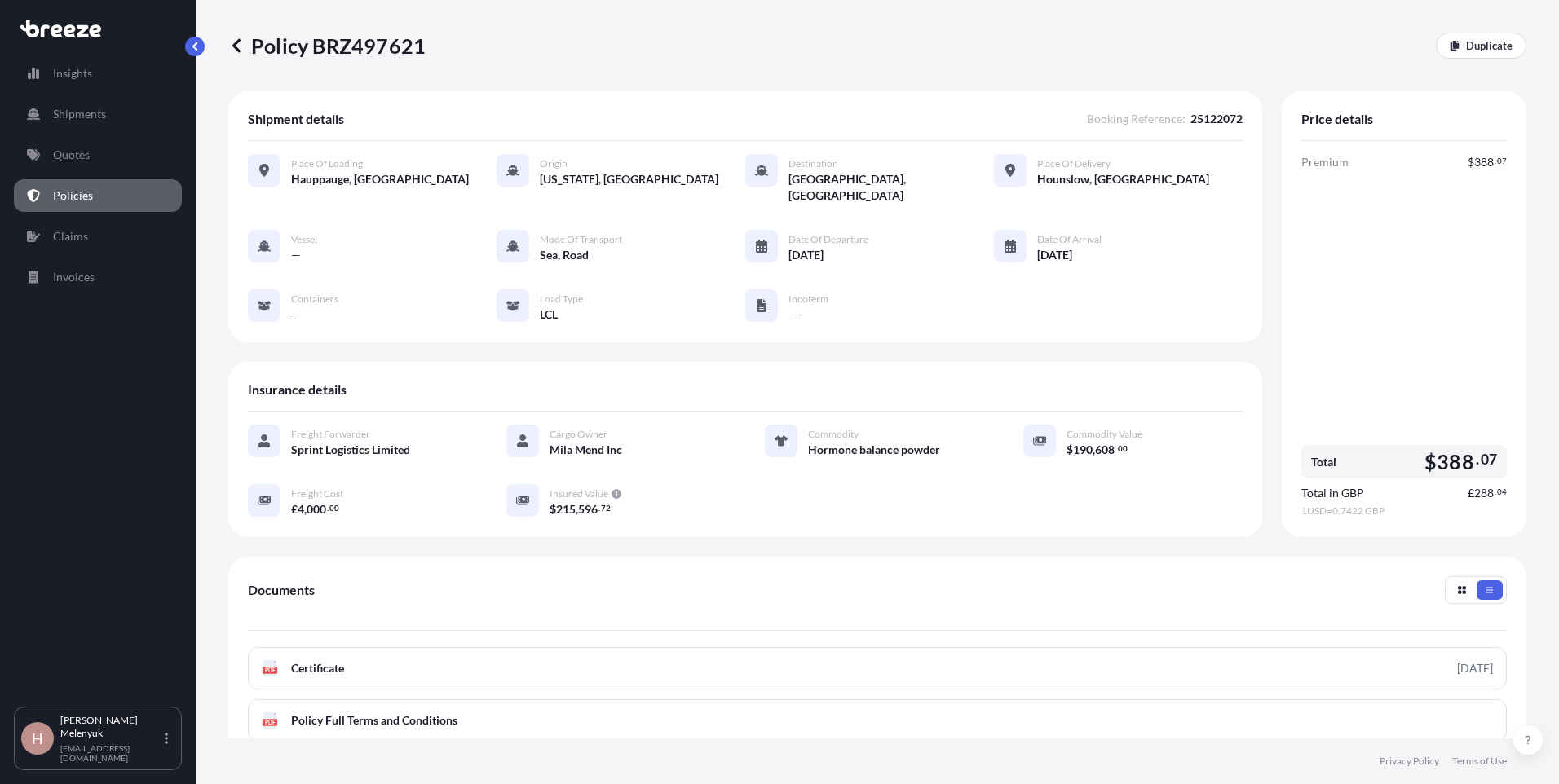
scroll to position [180, 0]
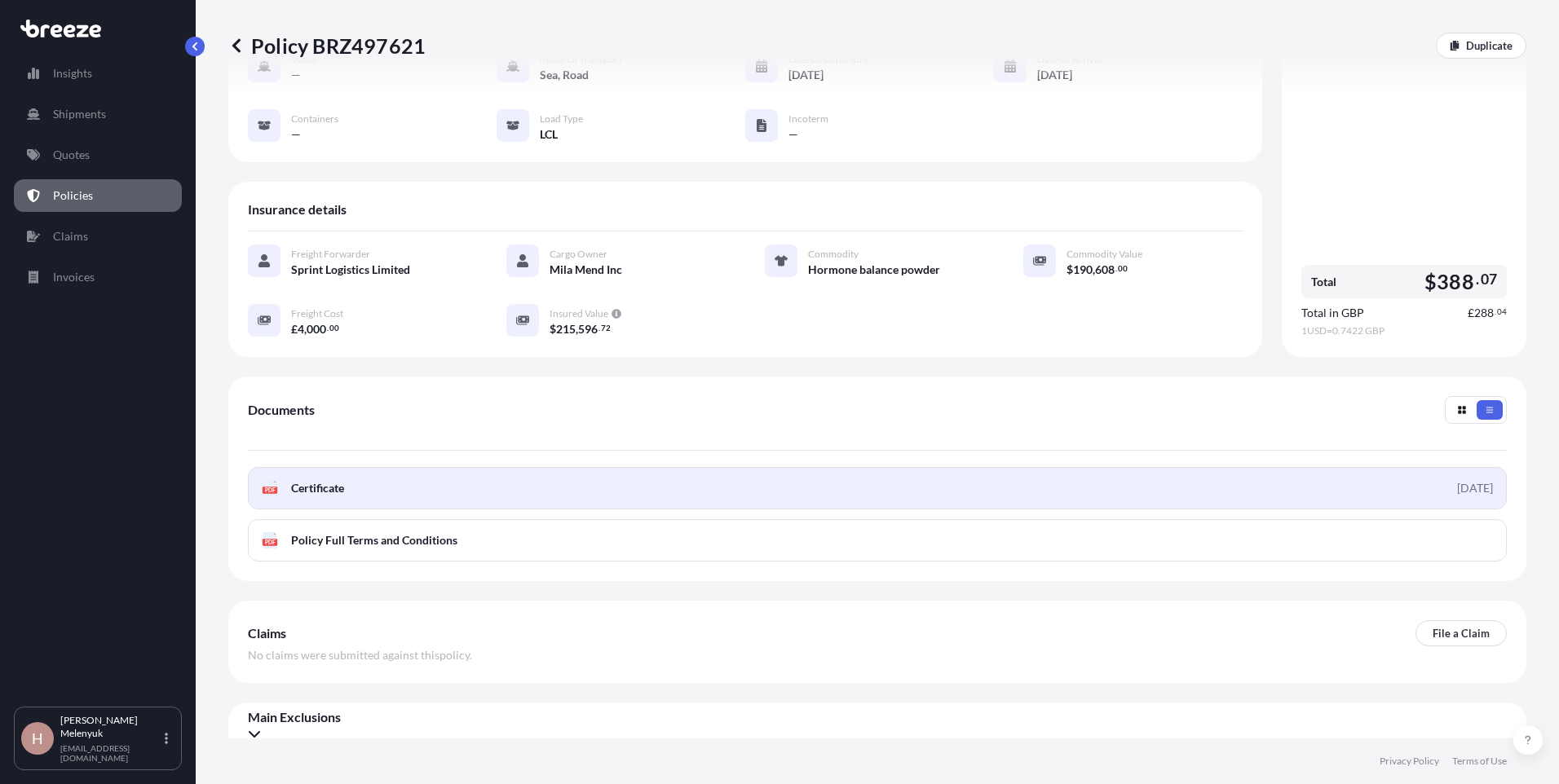
click at [1036, 467] on link "PDF Certificate [DATE]" at bounding box center [877, 488] width 1259 height 42
